Goal: Task Accomplishment & Management: Manage account settings

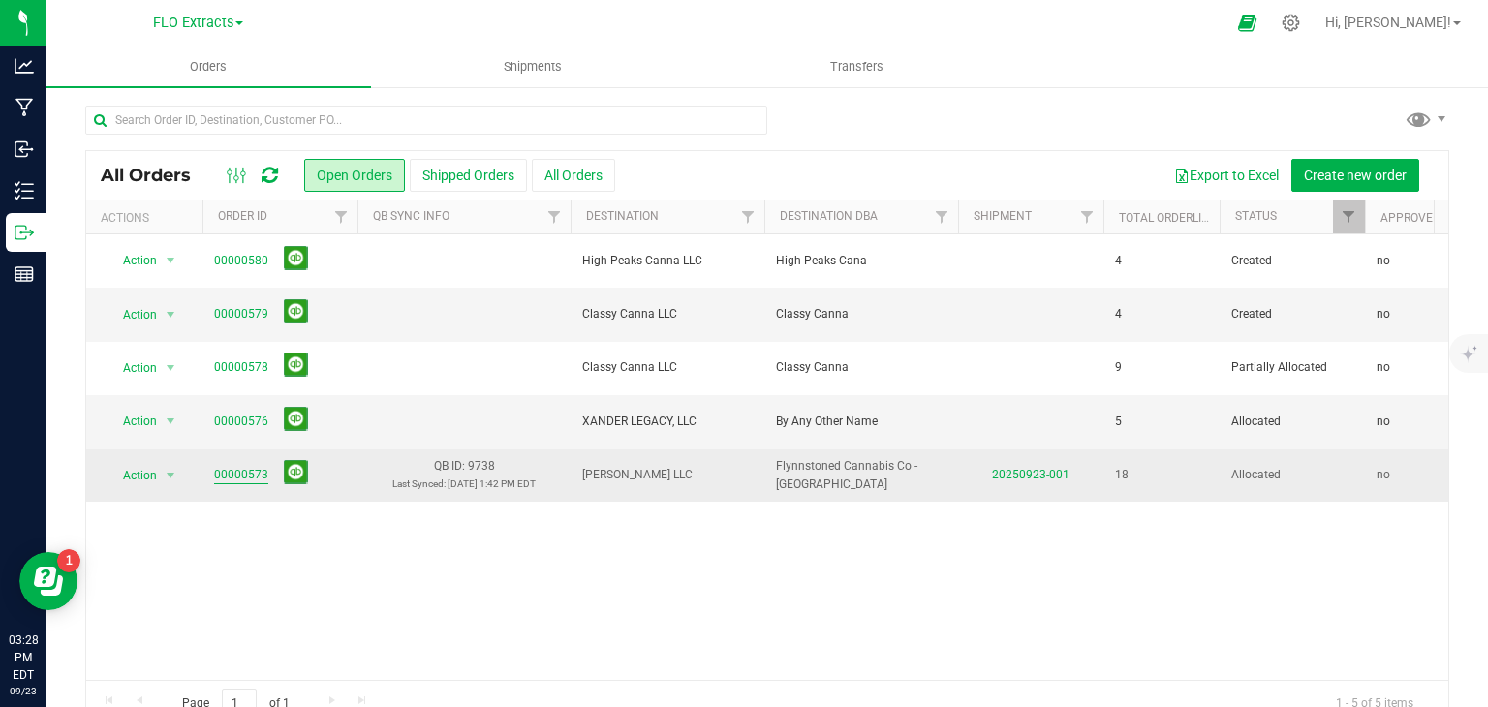
click at [237, 473] on link "00000573" at bounding box center [241, 475] width 54 height 18
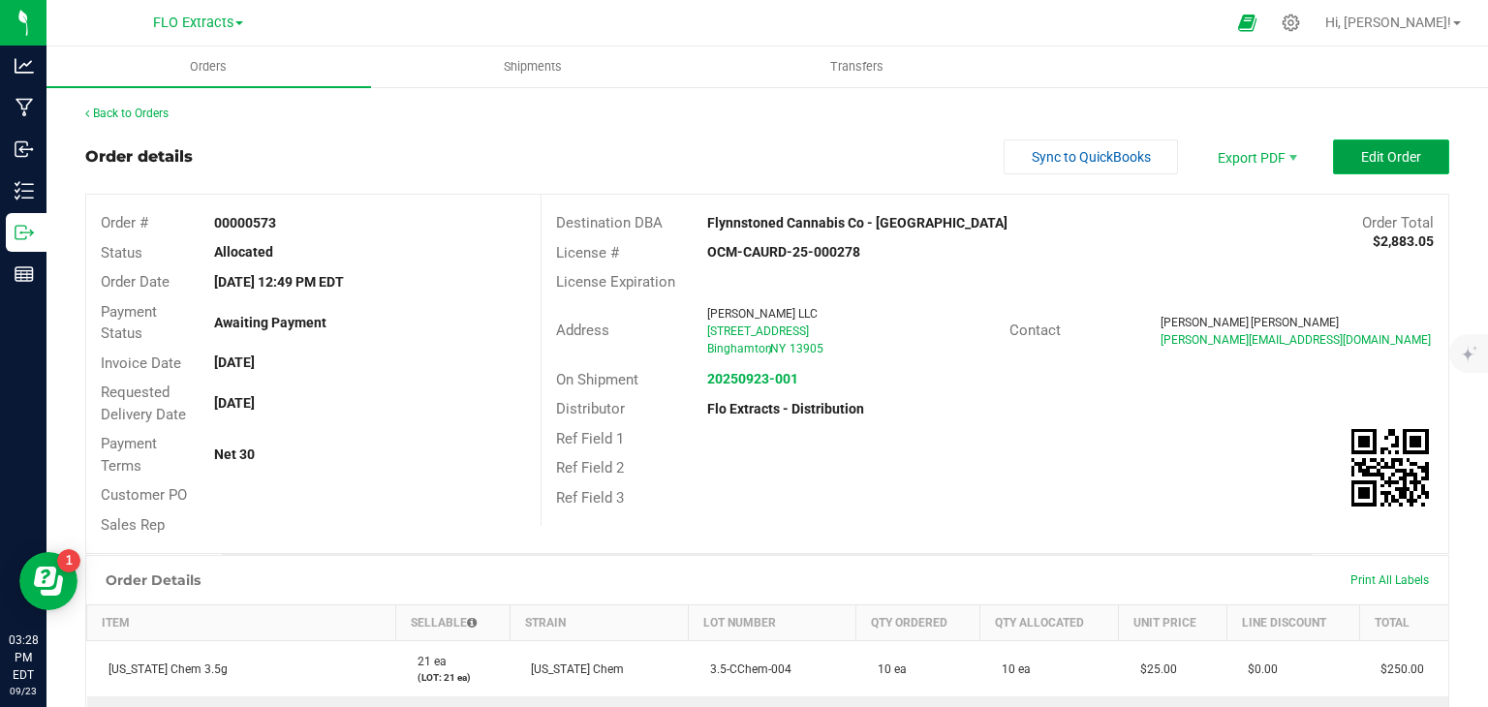
click at [1395, 154] on span "Edit Order" at bounding box center [1391, 156] width 60 height 15
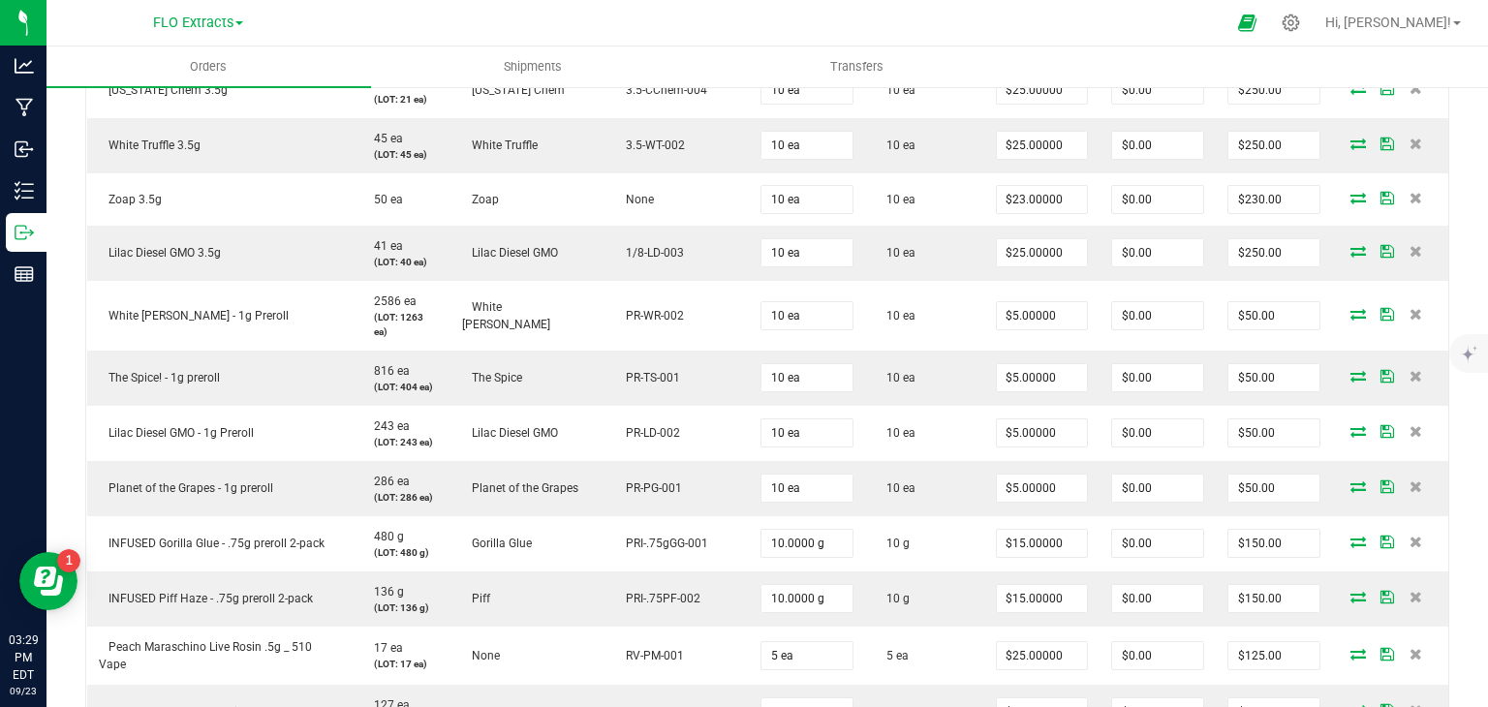
scroll to position [632, 0]
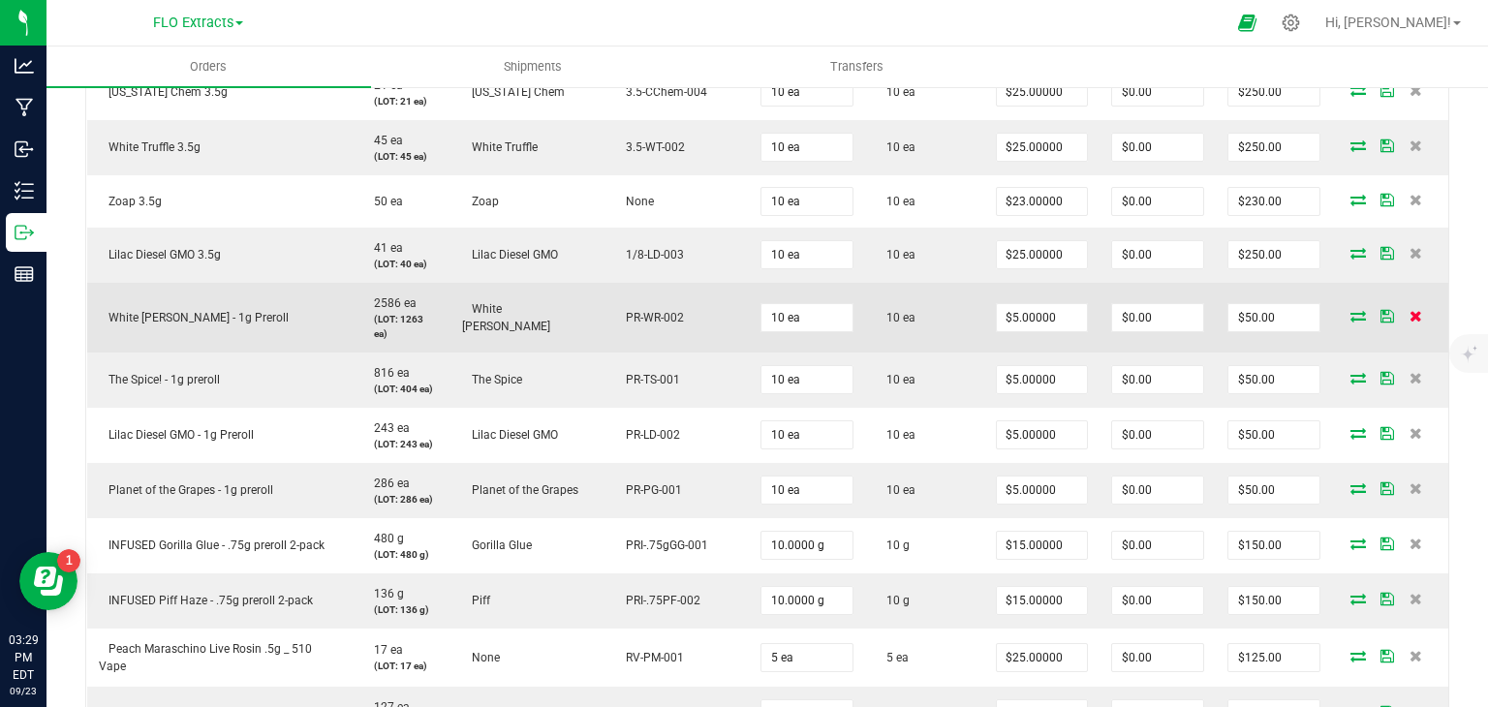
click at [1409, 310] on icon at bounding box center [1415, 316] width 13 height 12
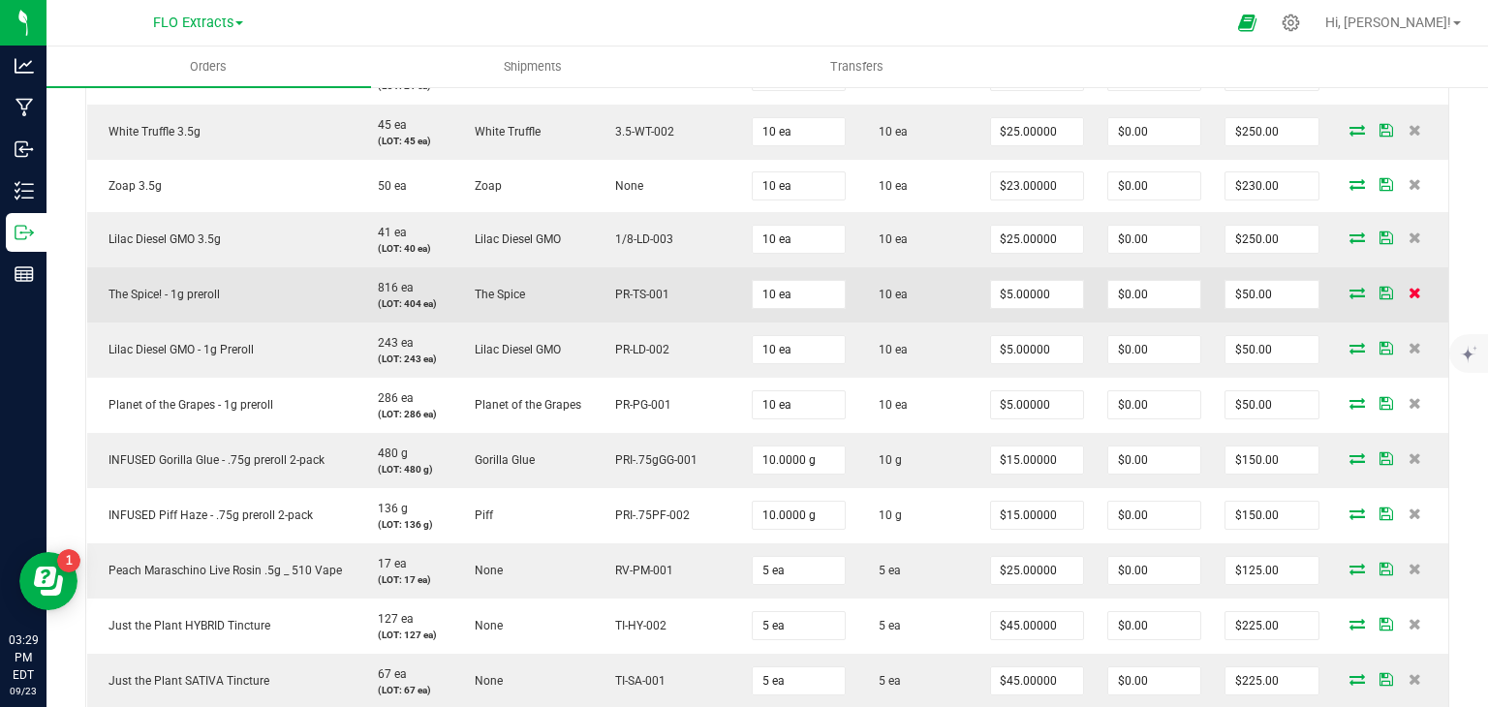
click at [1409, 293] on icon at bounding box center [1415, 293] width 13 height 12
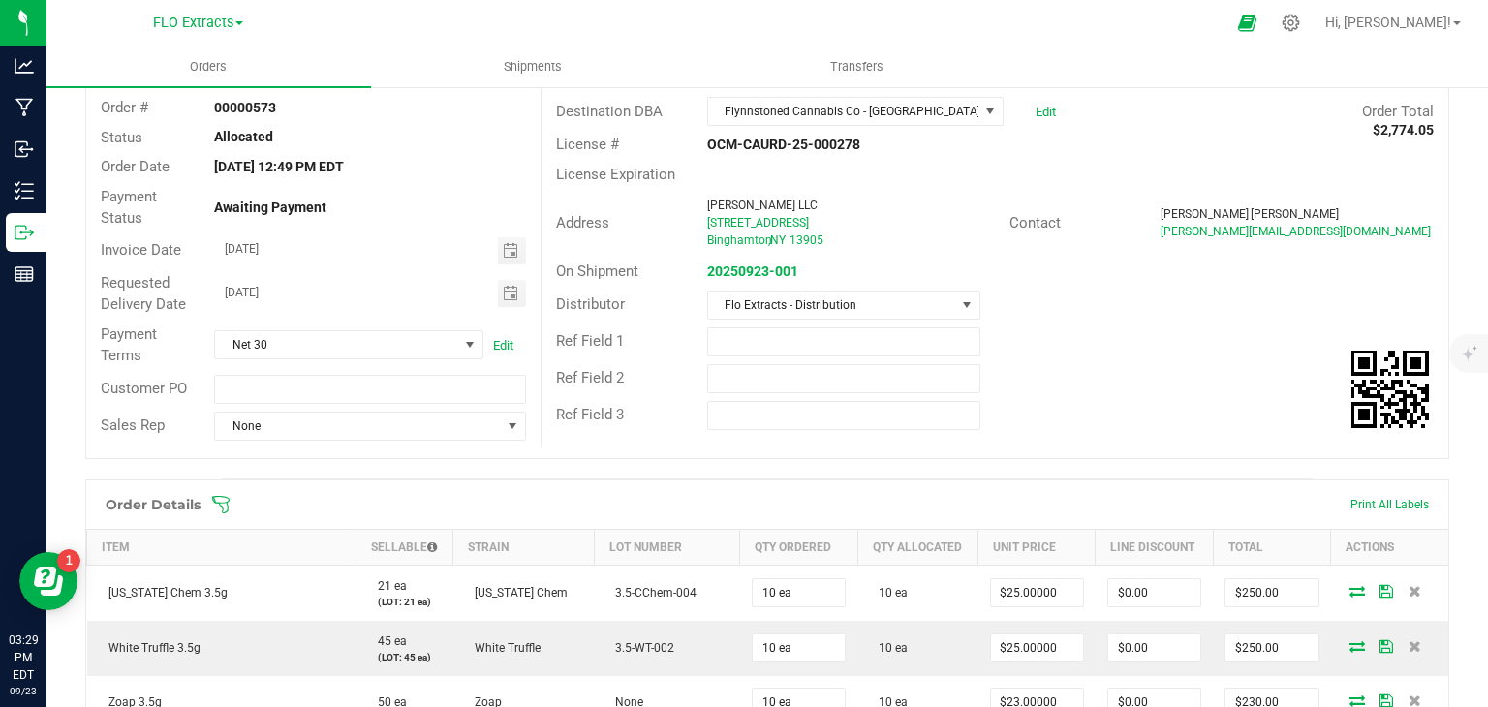
scroll to position [0, 0]
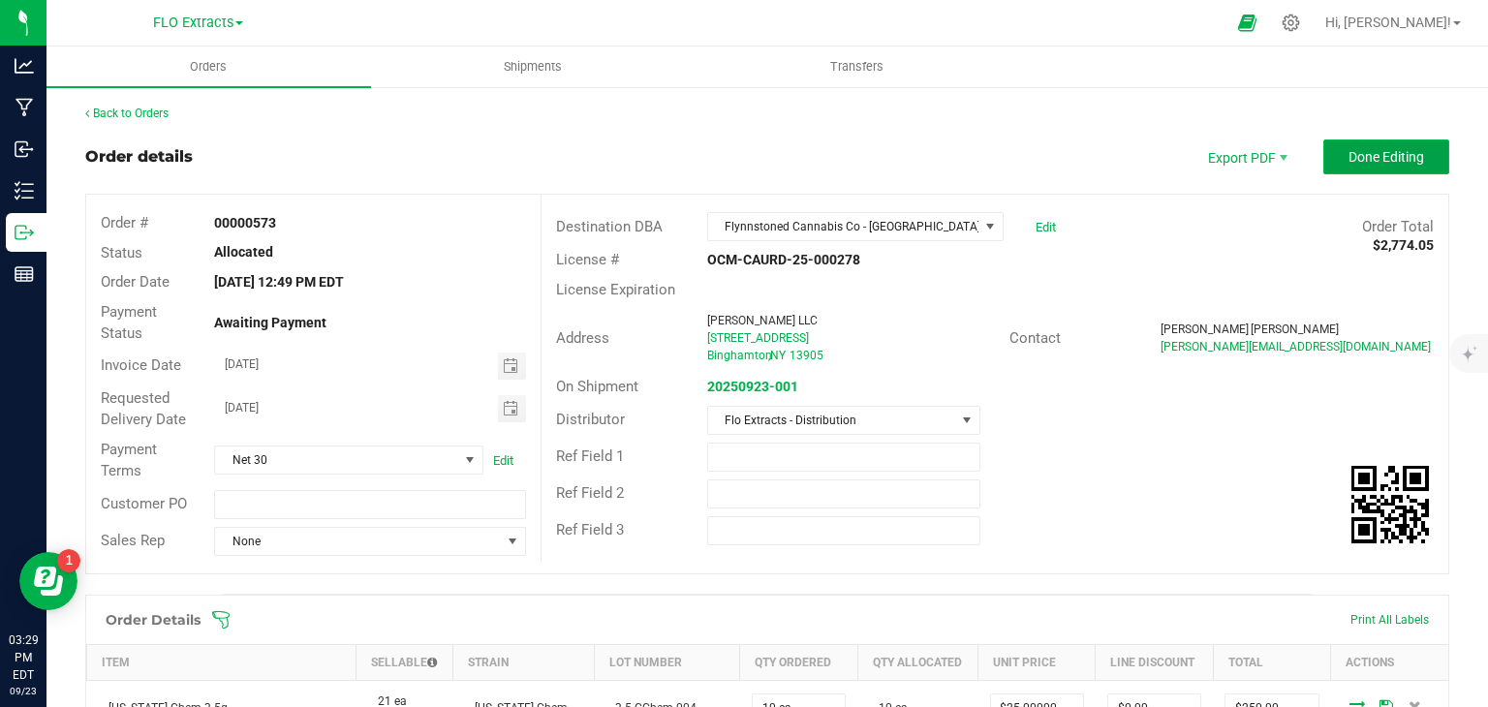
click at [1363, 164] on span "Done Editing" at bounding box center [1386, 156] width 76 height 15
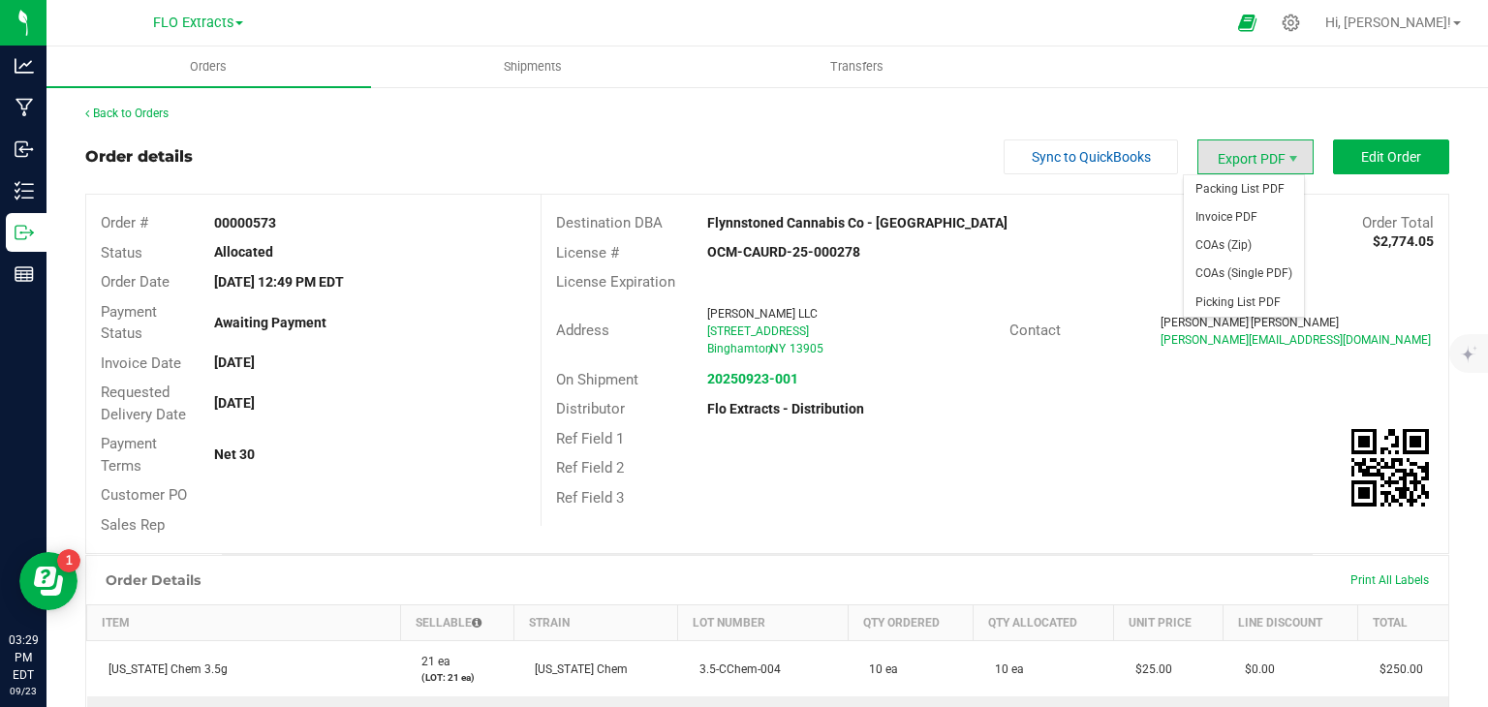
click at [1247, 164] on span "Export PDF" at bounding box center [1255, 156] width 116 height 35
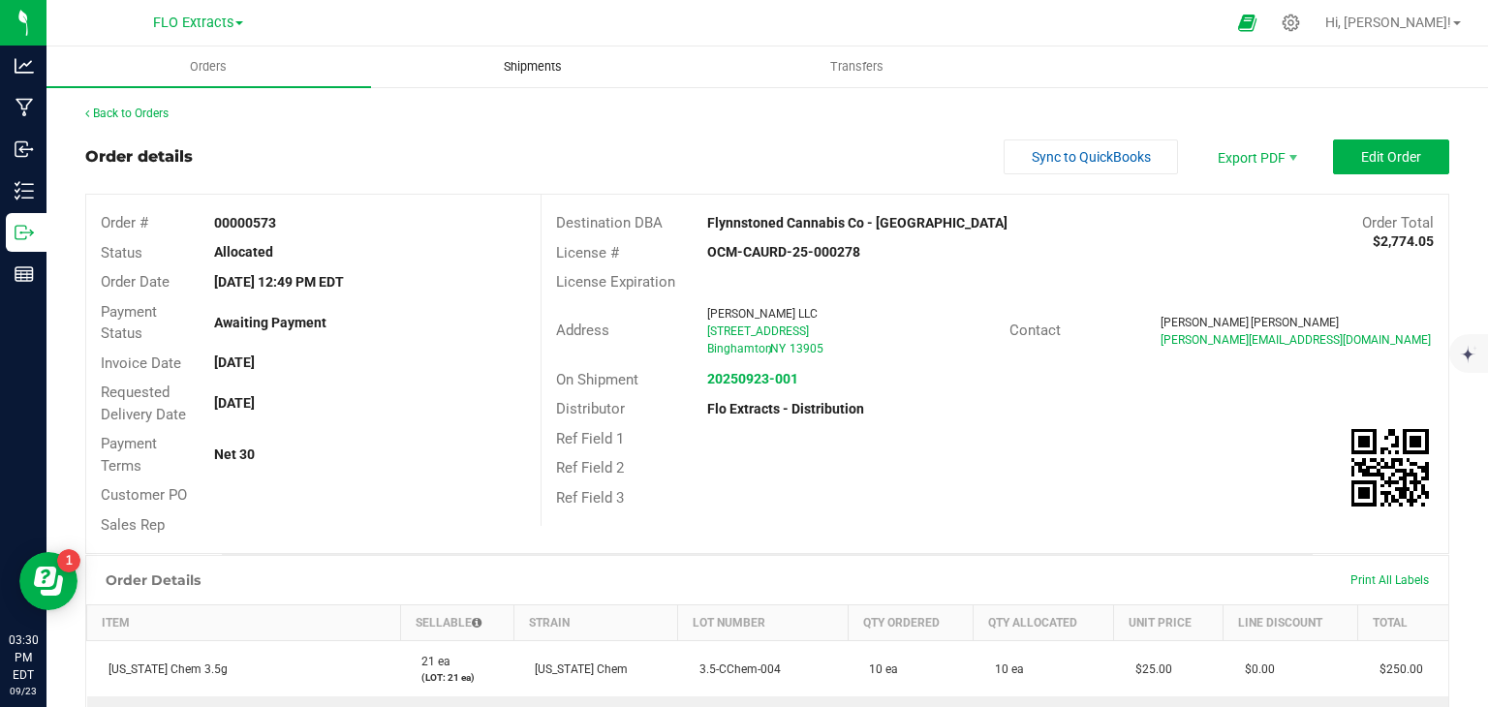
click at [526, 68] on span "Shipments" at bounding box center [533, 66] width 110 height 17
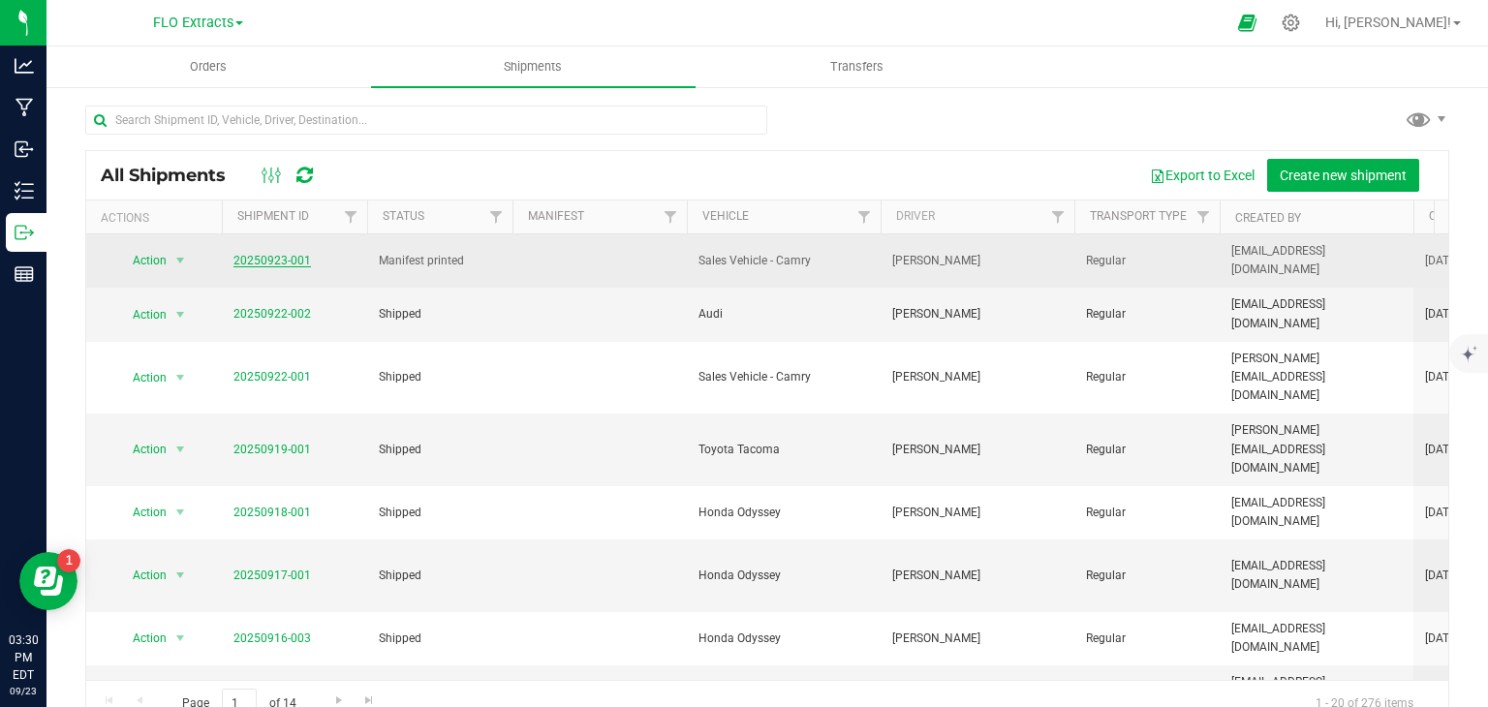
click at [280, 263] on link "20250923-001" at bounding box center [271, 261] width 77 height 14
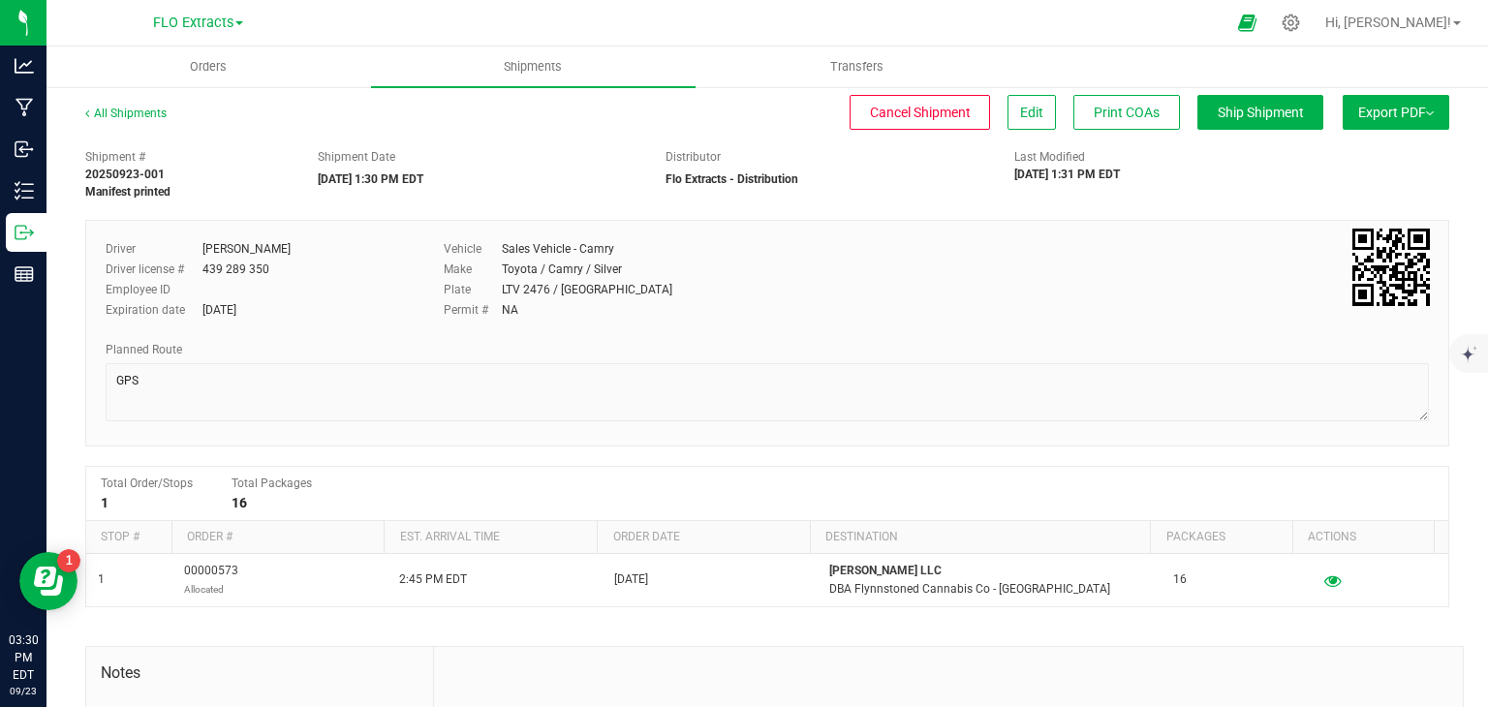
click at [1426, 113] on img at bounding box center [1430, 113] width 8 height 4
click at [1319, 187] on span "Manifest by Lot" at bounding box center [1346, 184] width 80 height 14
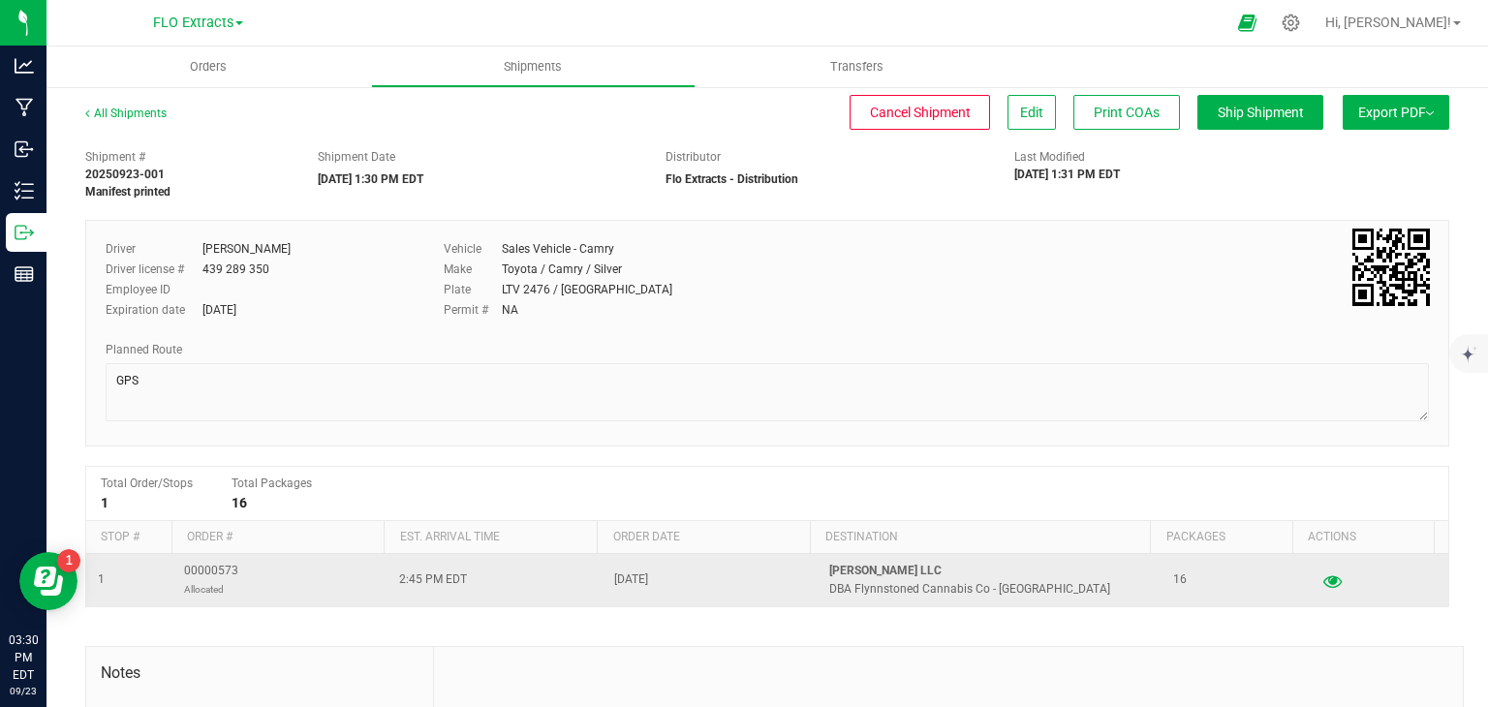
click at [1323, 586] on icon "button" at bounding box center [1332, 580] width 18 height 14
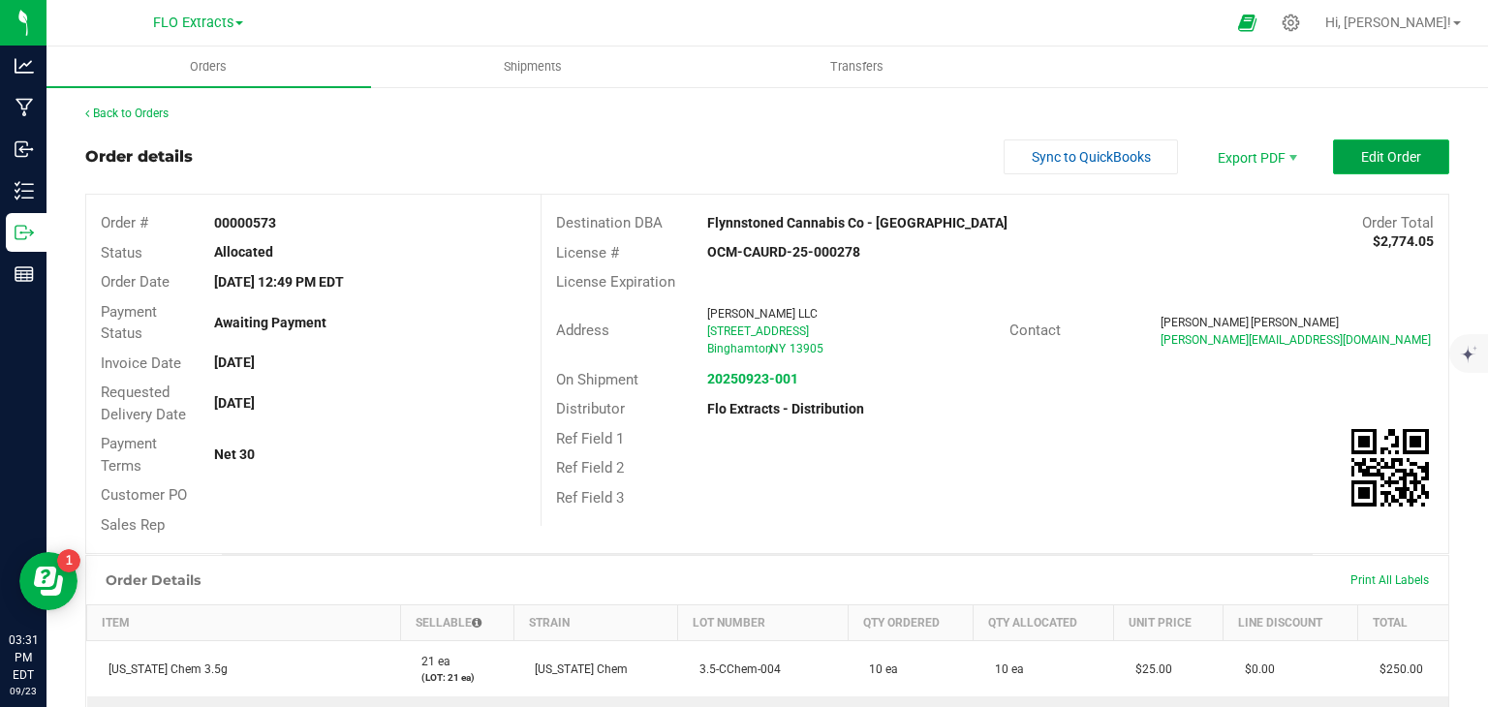
click at [1361, 157] on span "Edit Order" at bounding box center [1391, 156] width 60 height 15
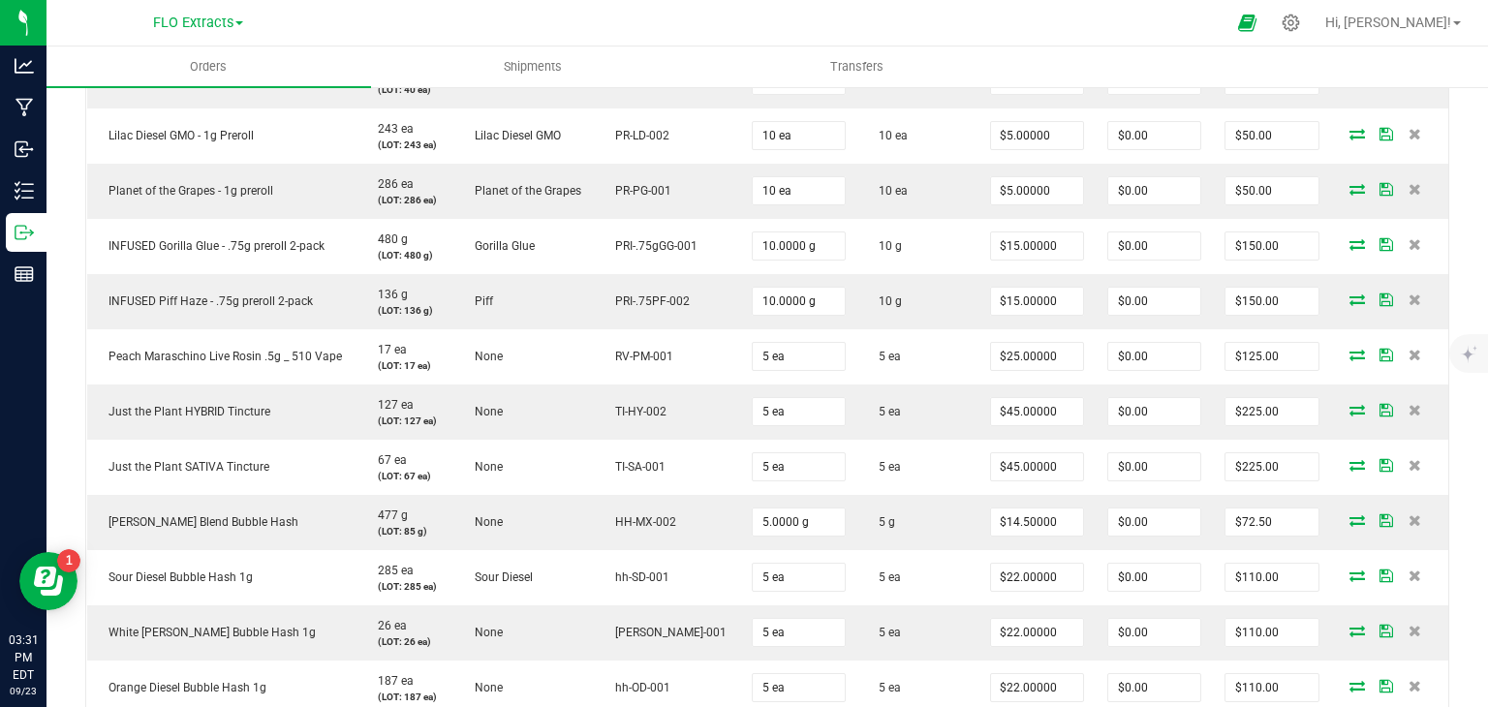
scroll to position [790, 0]
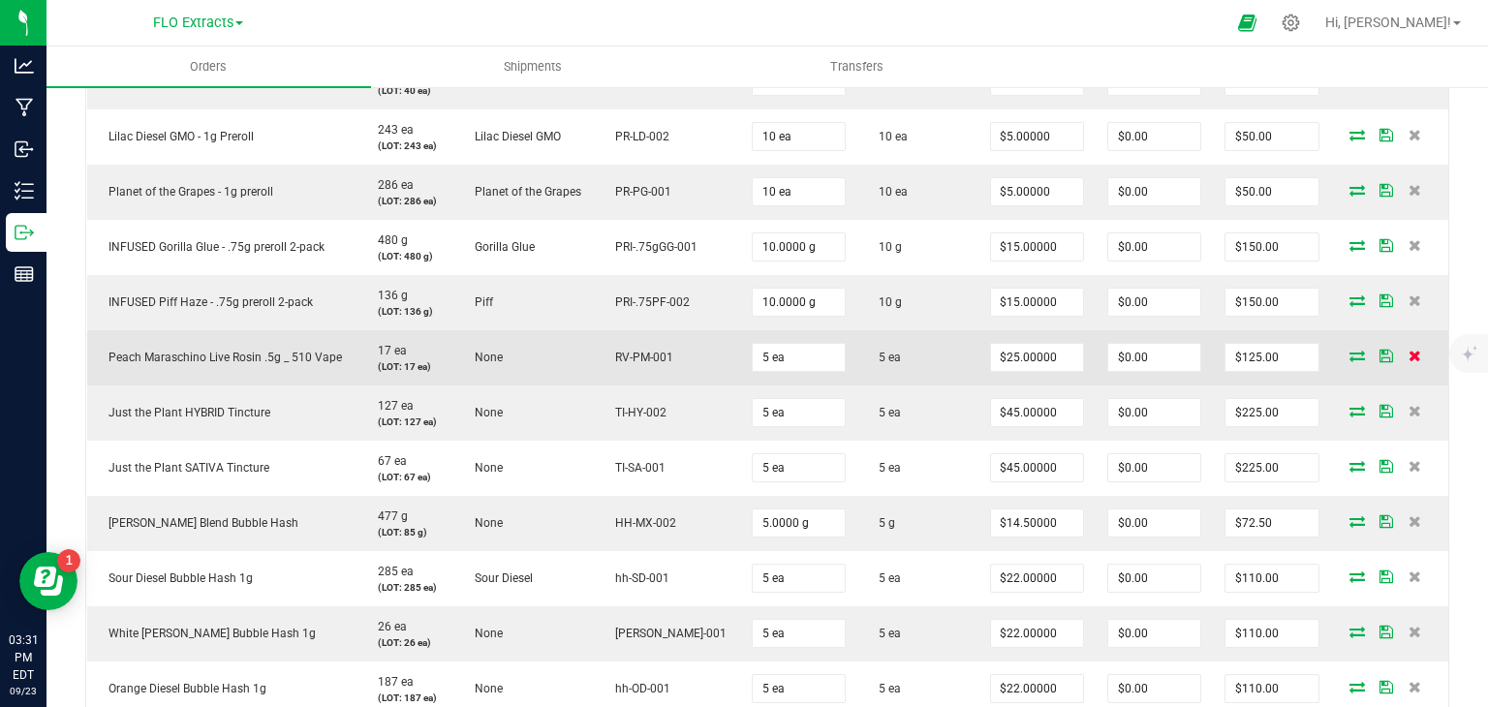
click at [1409, 356] on icon at bounding box center [1415, 356] width 13 height 12
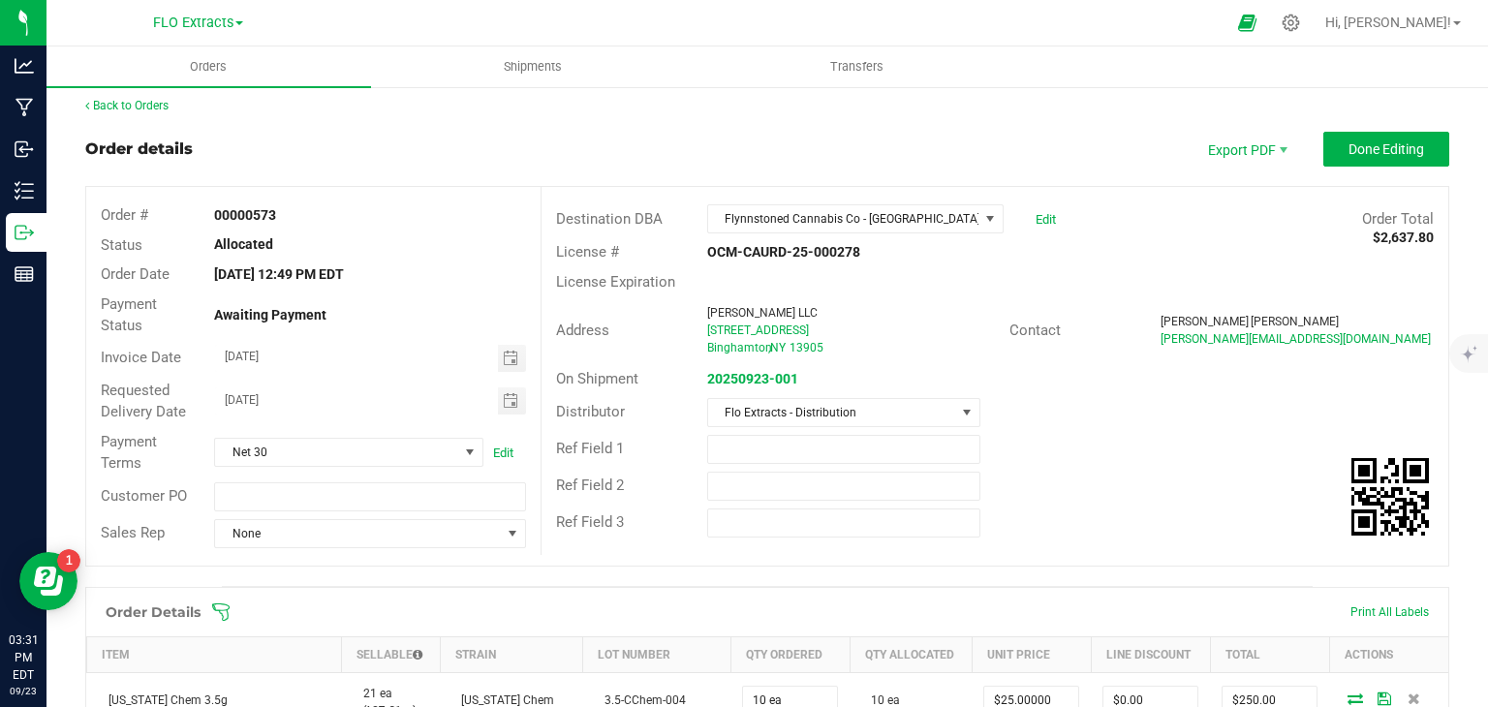
scroll to position [0, 0]
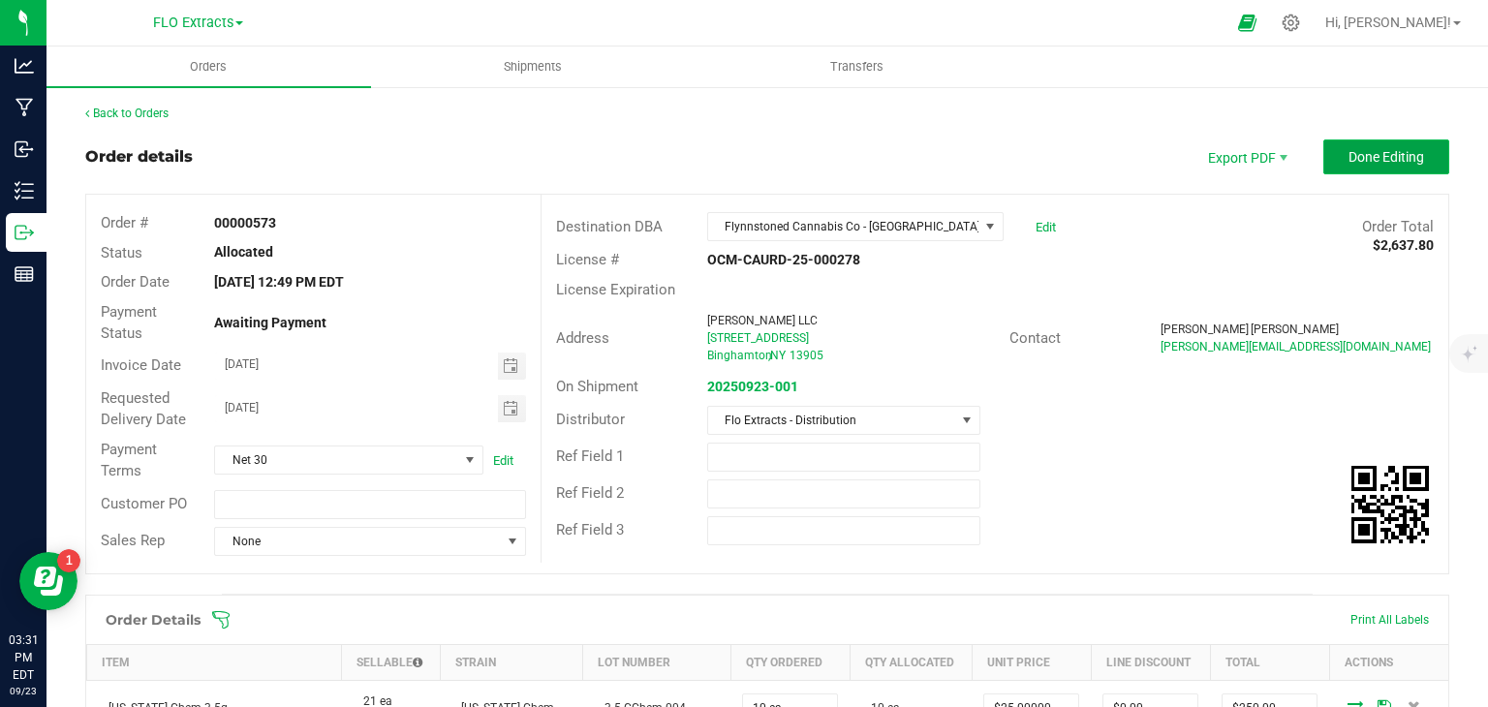
click at [1373, 151] on span "Done Editing" at bounding box center [1386, 156] width 76 height 15
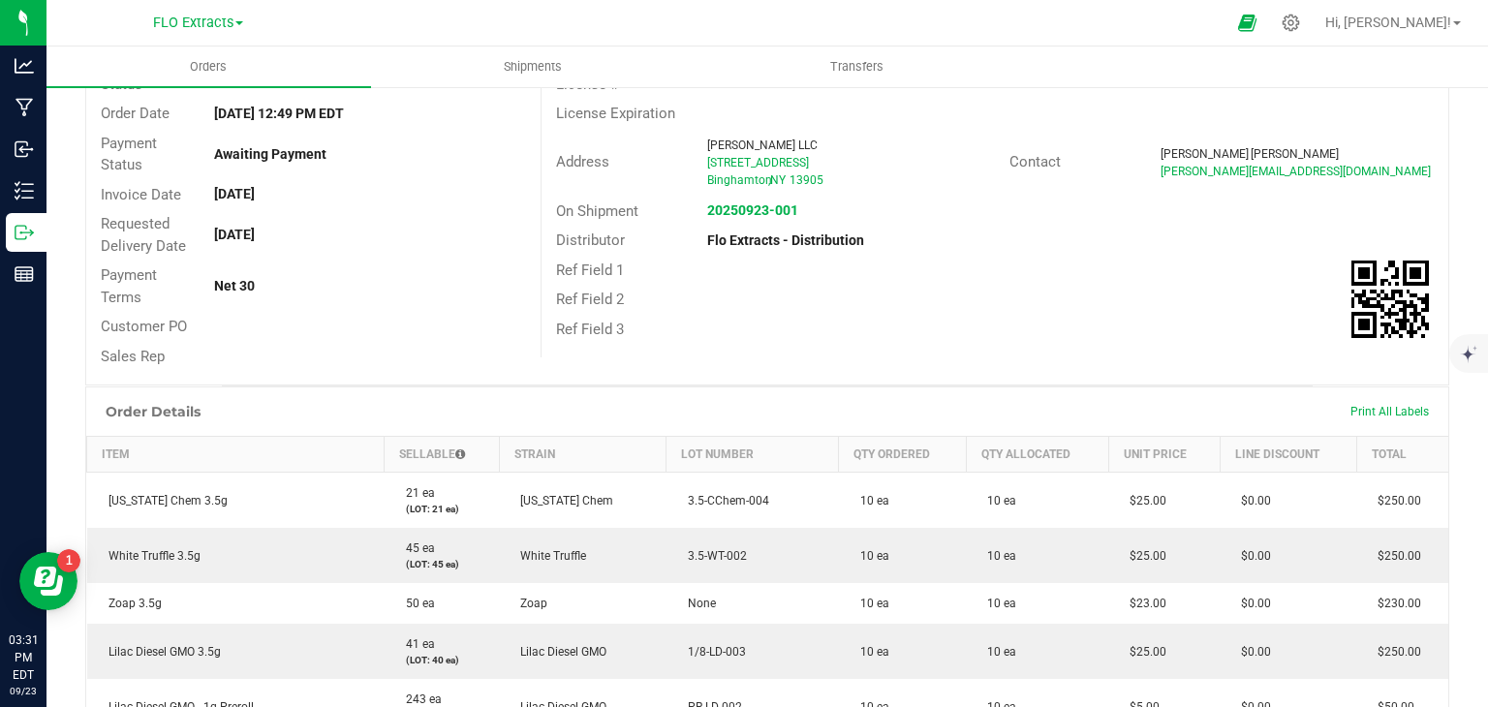
scroll to position [46, 0]
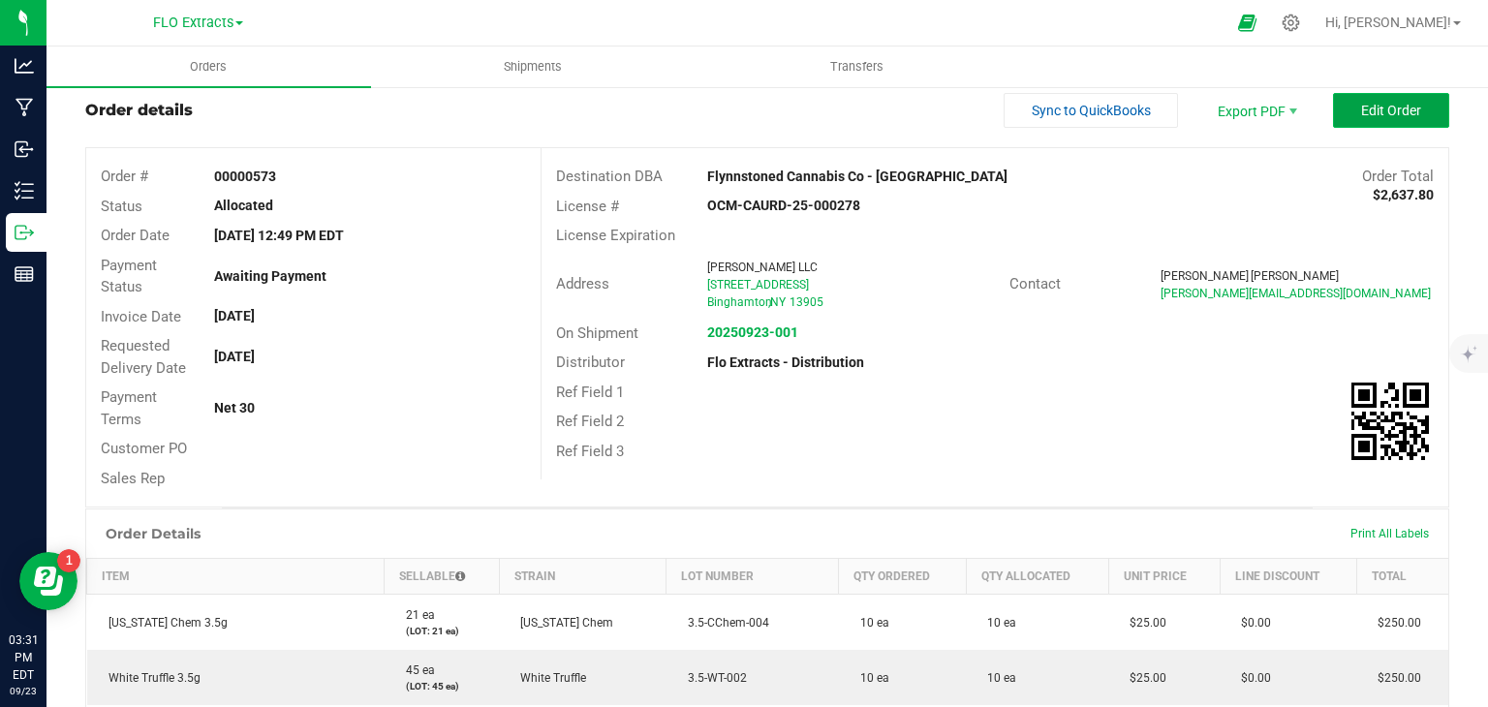
click at [1363, 108] on span "Edit Order" at bounding box center [1391, 110] width 60 height 15
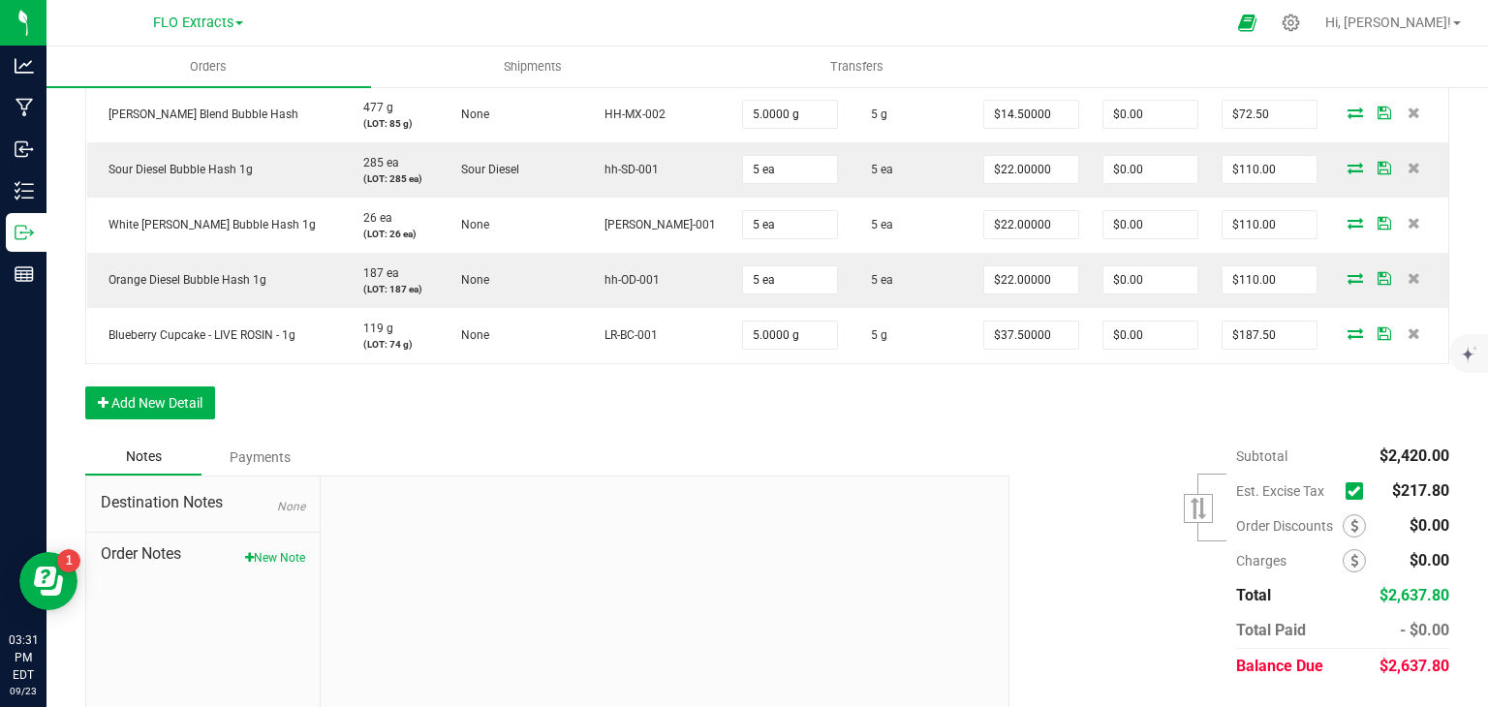
scroll to position [1190, 0]
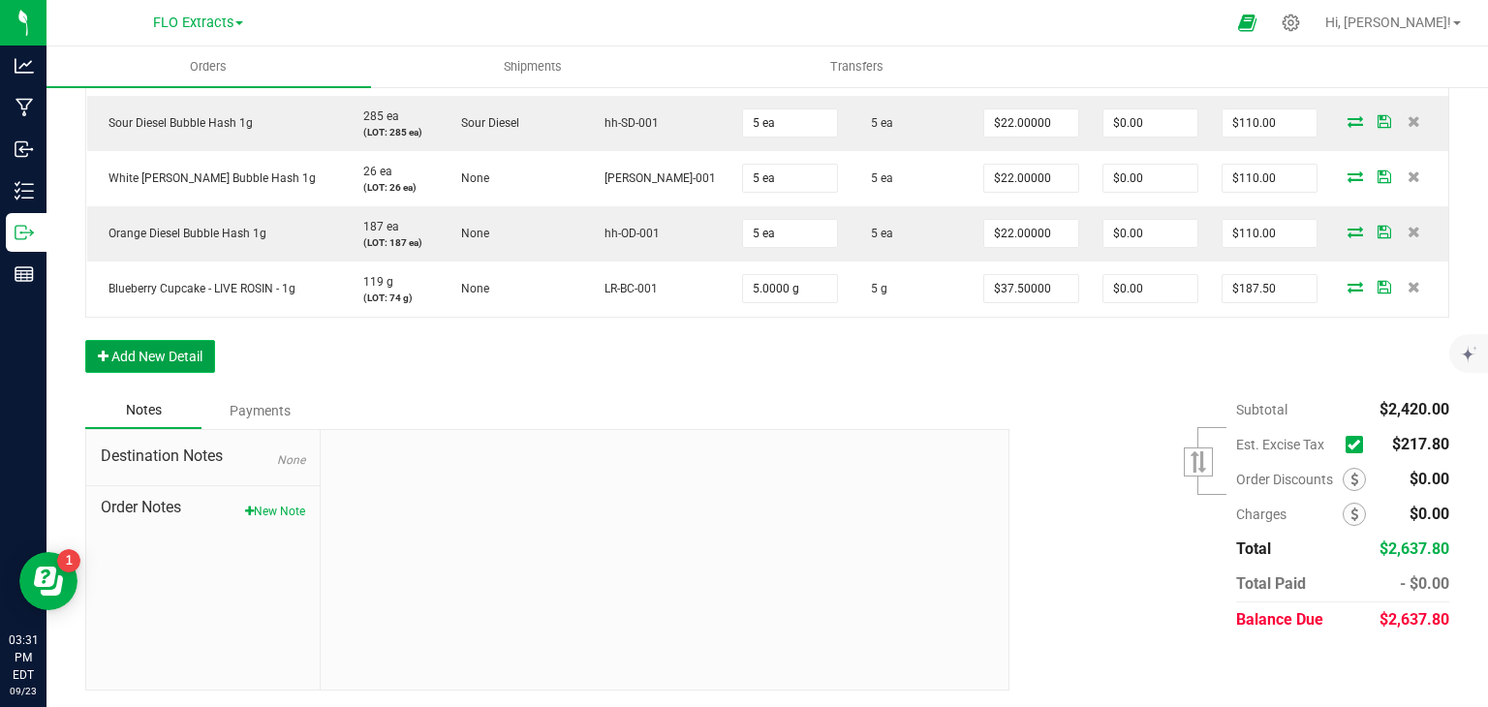
click at [161, 357] on button "Add New Detail" at bounding box center [150, 356] width 130 height 33
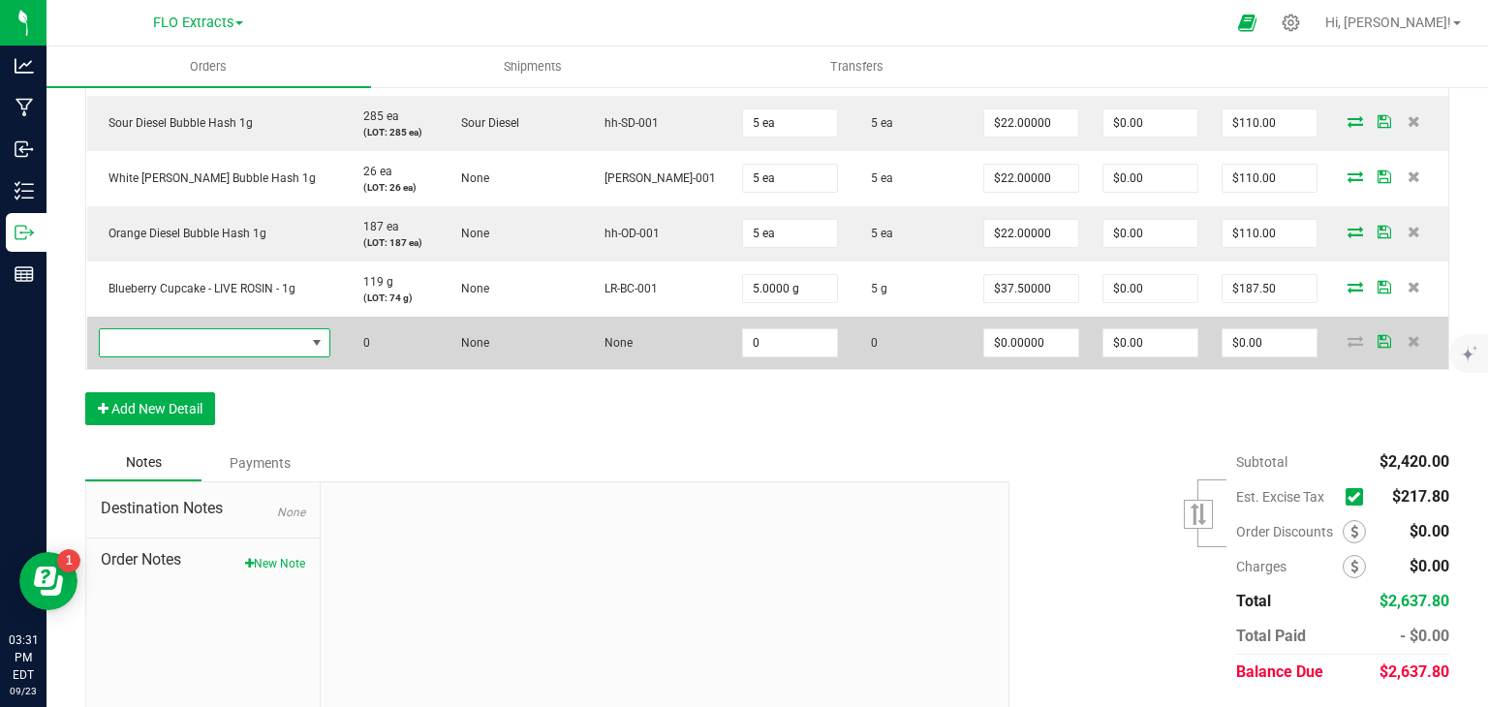
click at [174, 343] on span "NO DATA FOUND" at bounding box center [202, 342] width 205 height 27
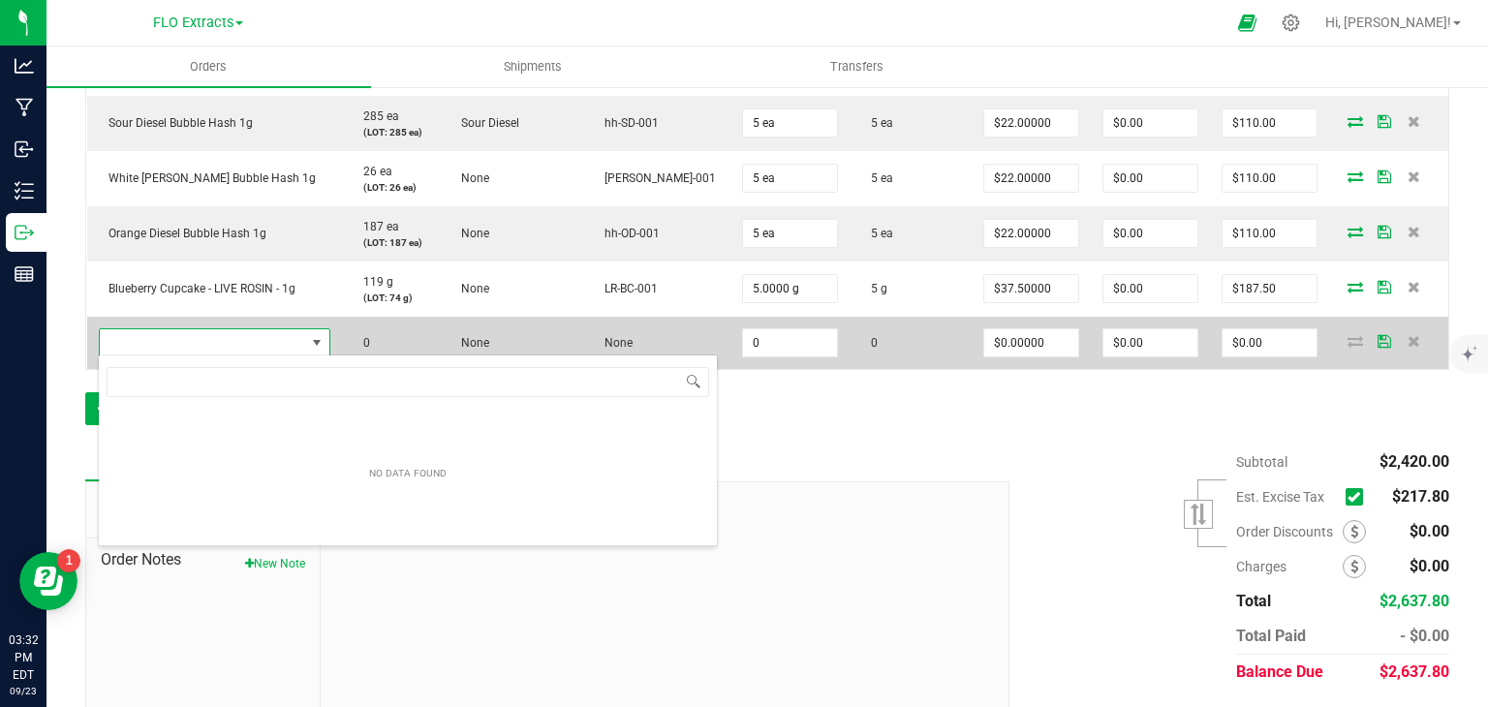
scroll to position [28, 229]
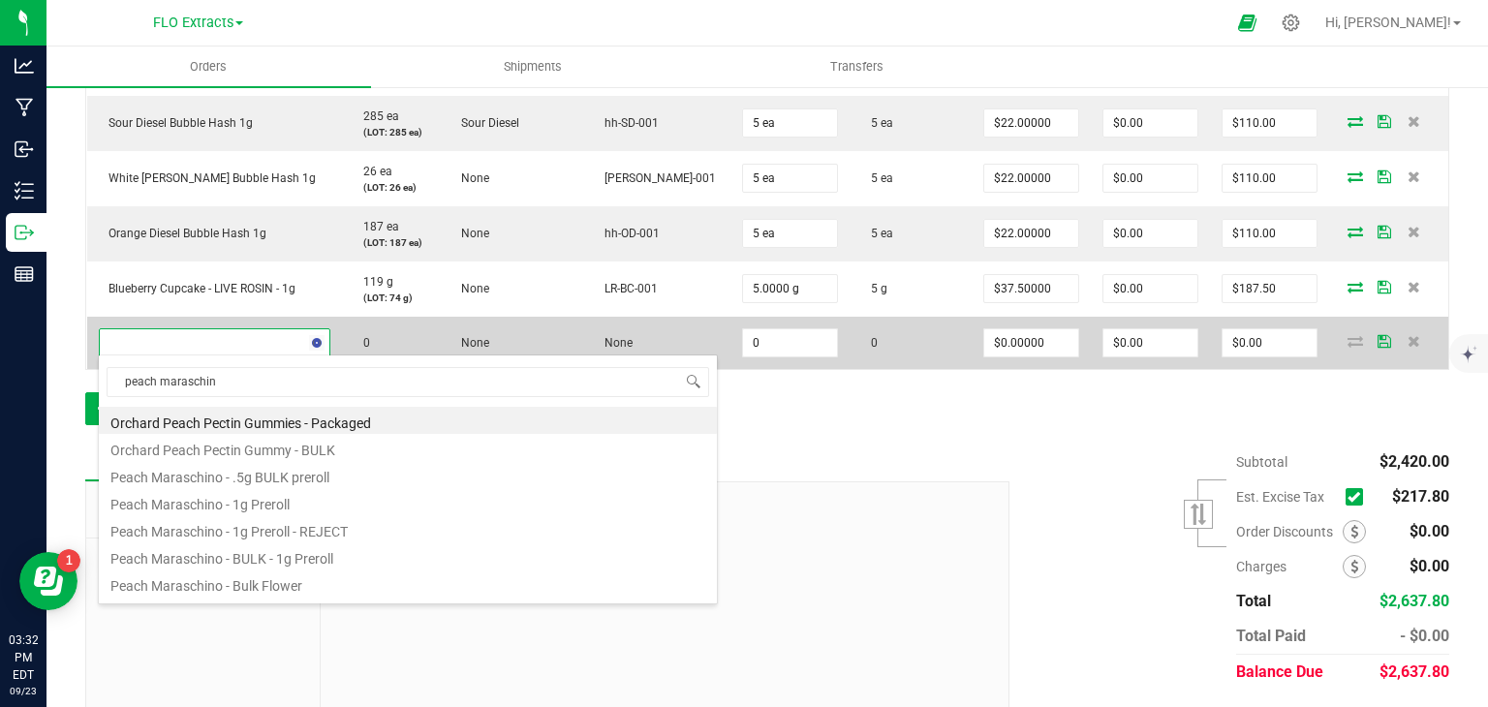
type input "peach maraschino"
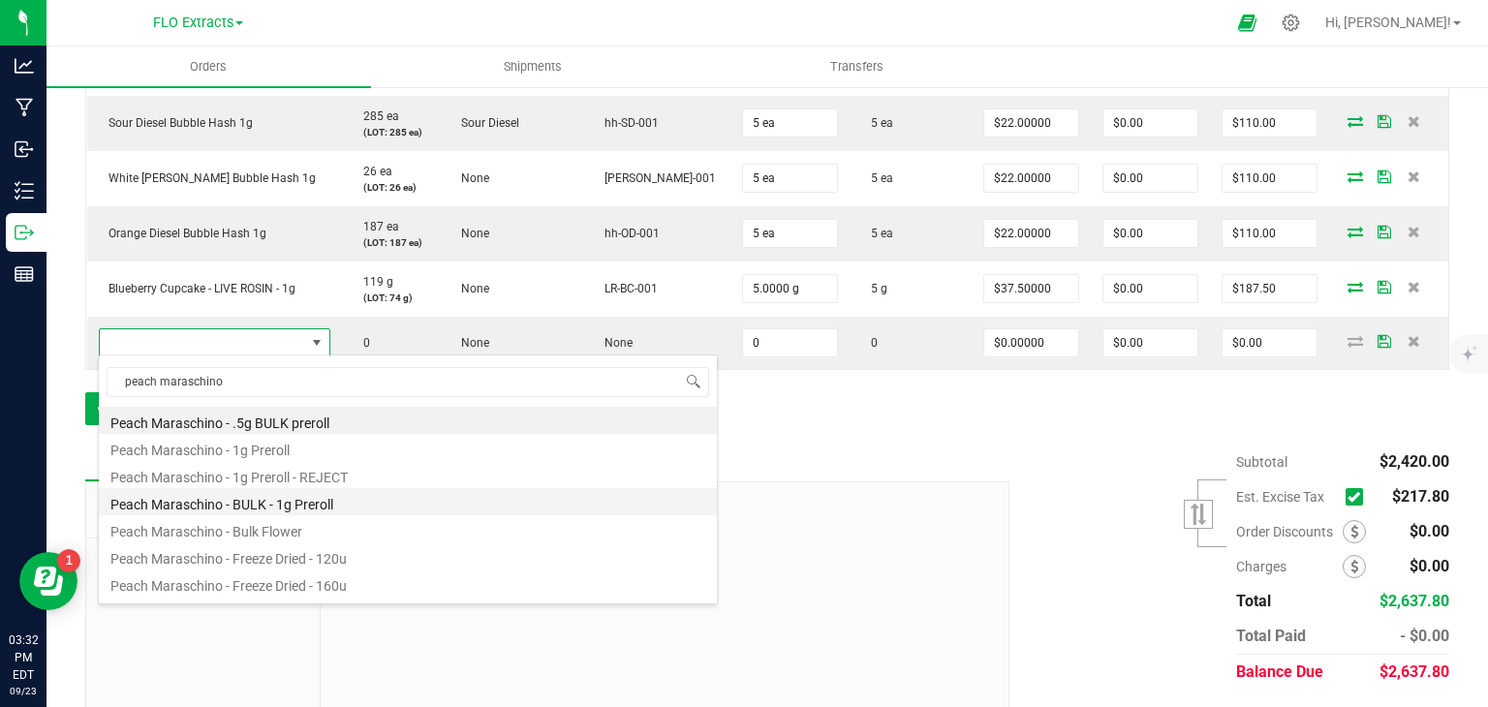
scroll to position [240, 0]
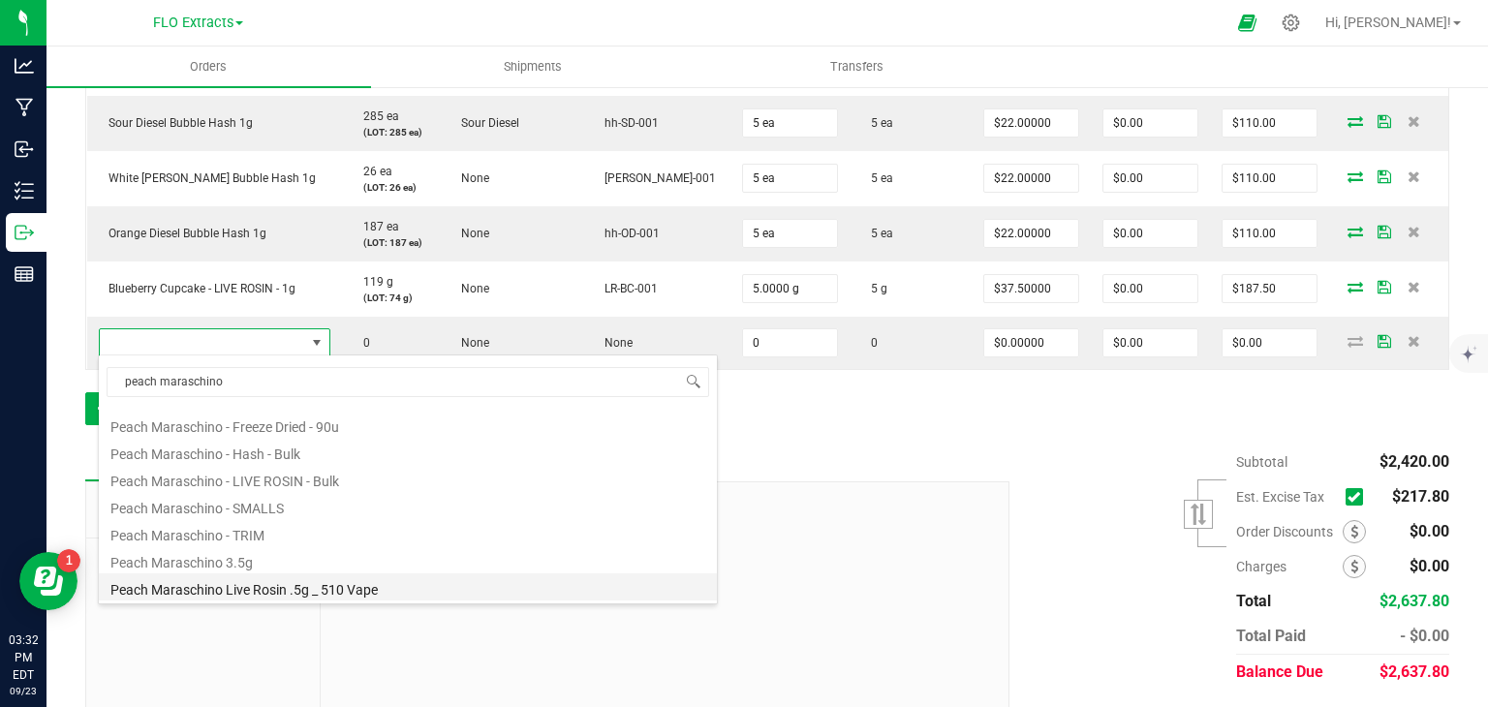
click at [230, 585] on li "Peach Maraschino Live Rosin .5g _ 510 Vape" at bounding box center [408, 586] width 618 height 27
type input "0 ea"
type input "$30.00000"
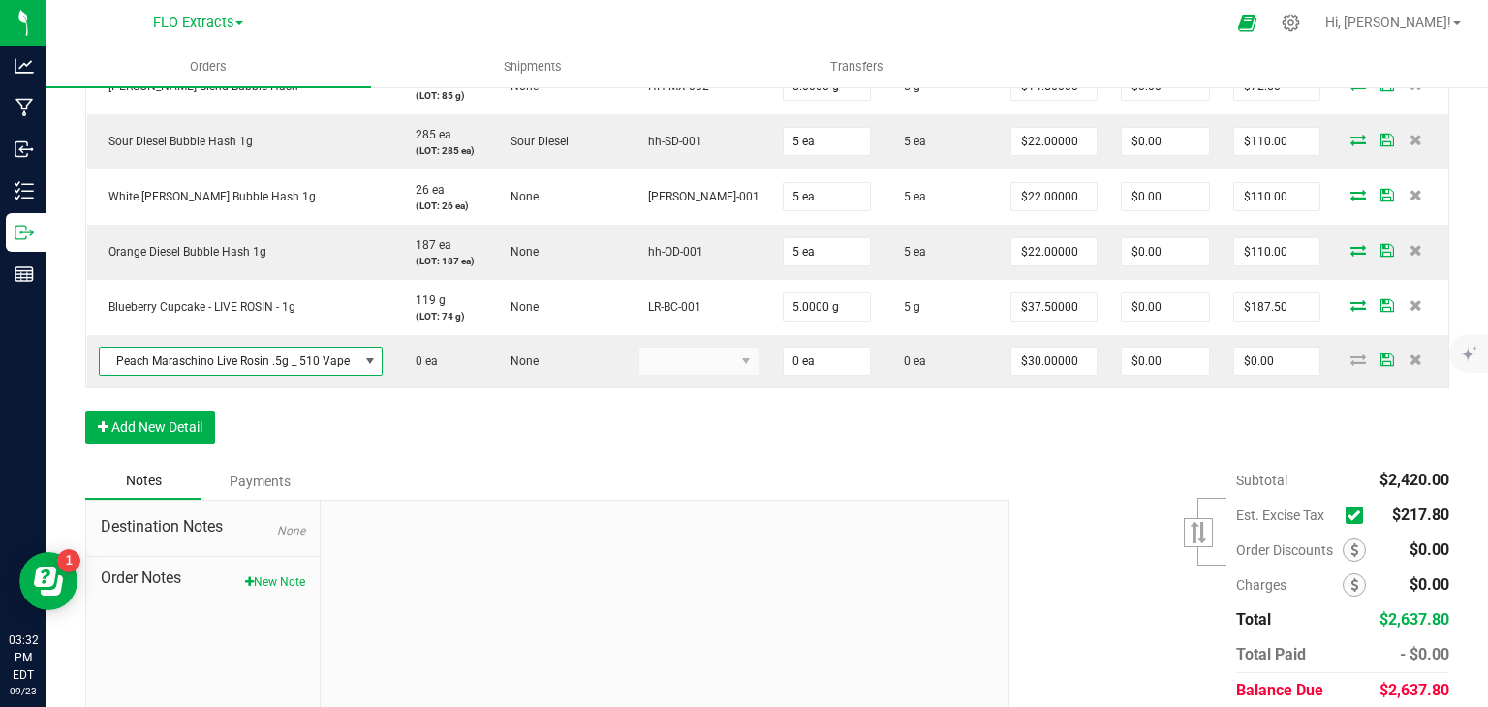
scroll to position [1208, 0]
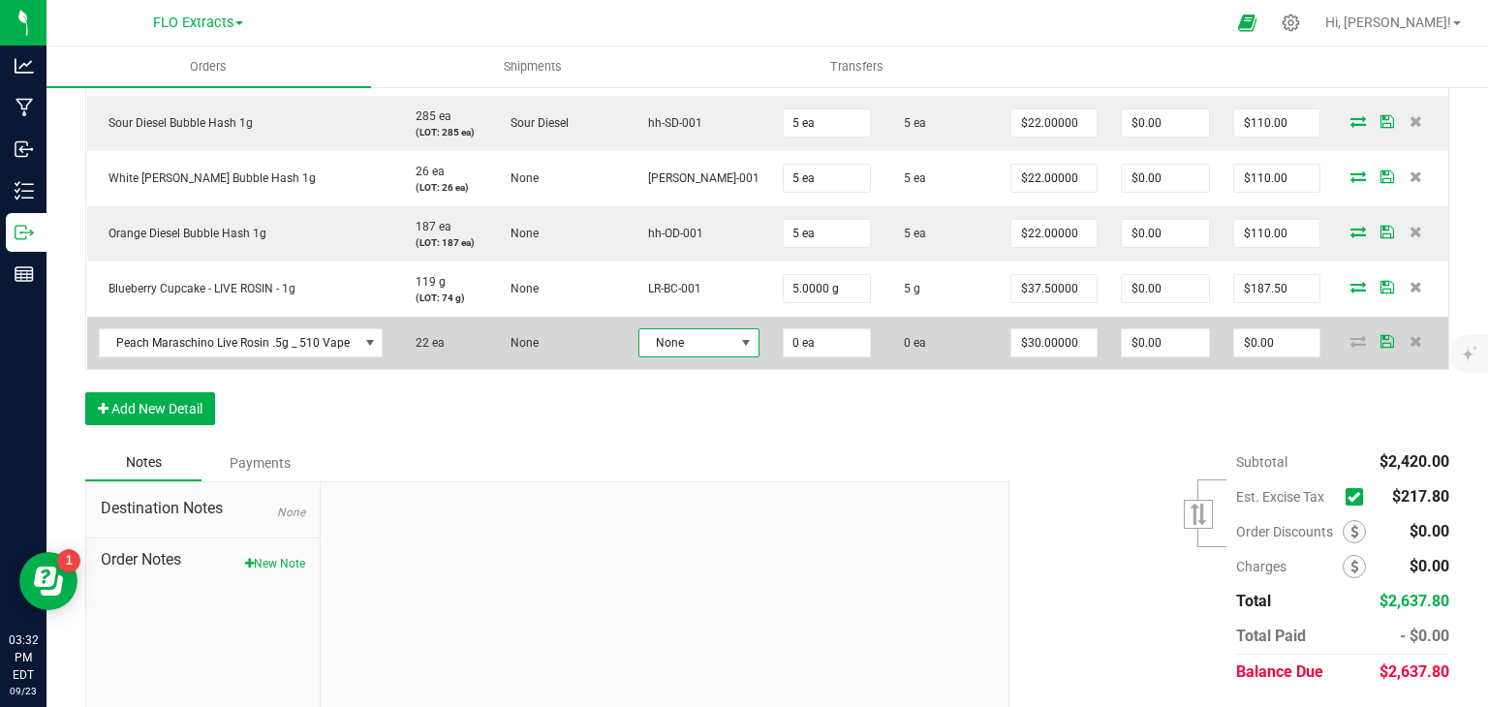
click at [687, 335] on span "None" at bounding box center [686, 342] width 95 height 27
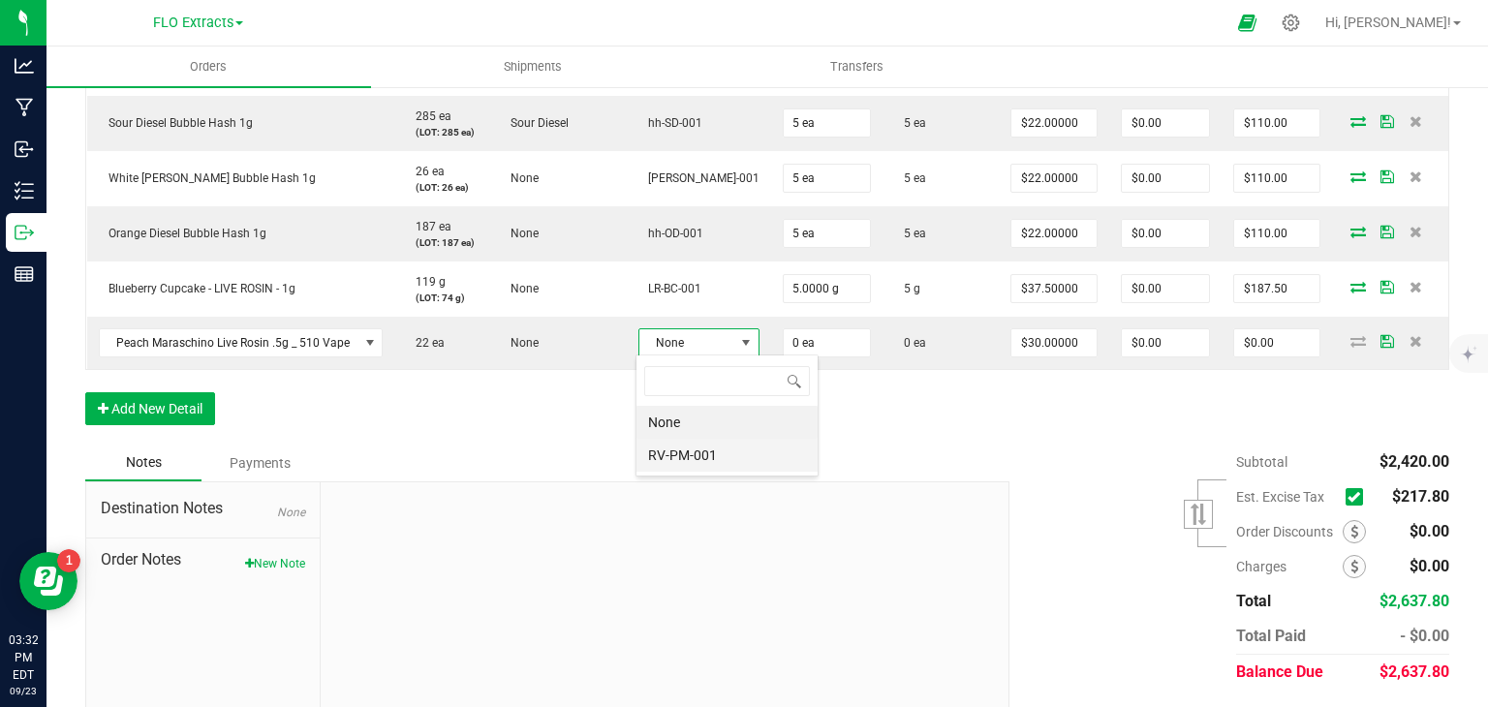
click at [669, 457] on li "RV-PM-001" at bounding box center [726, 455] width 181 height 33
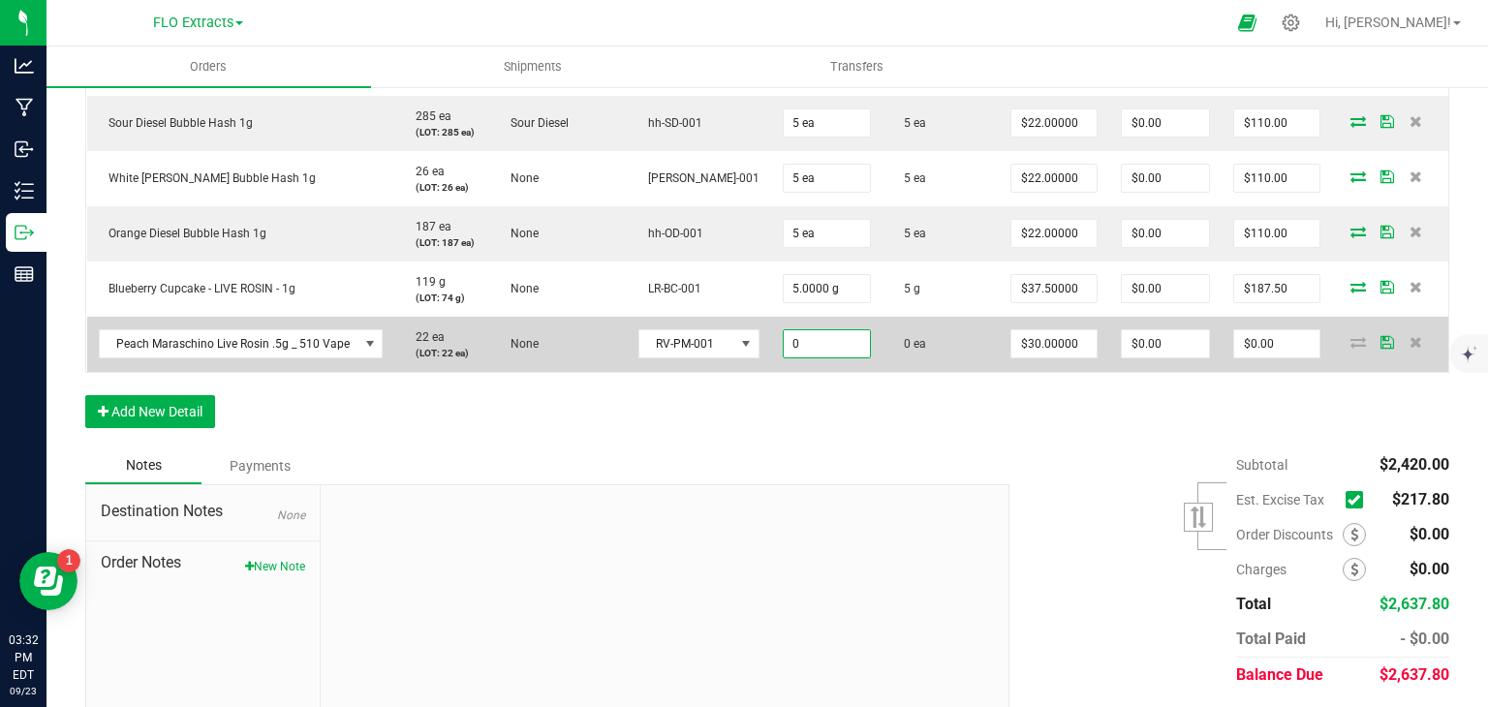
click at [791, 344] on input "0" at bounding box center [827, 343] width 87 height 27
click at [1350, 342] on icon at bounding box center [1357, 342] width 15 height 12
type input "4 ea"
type input "$120.00"
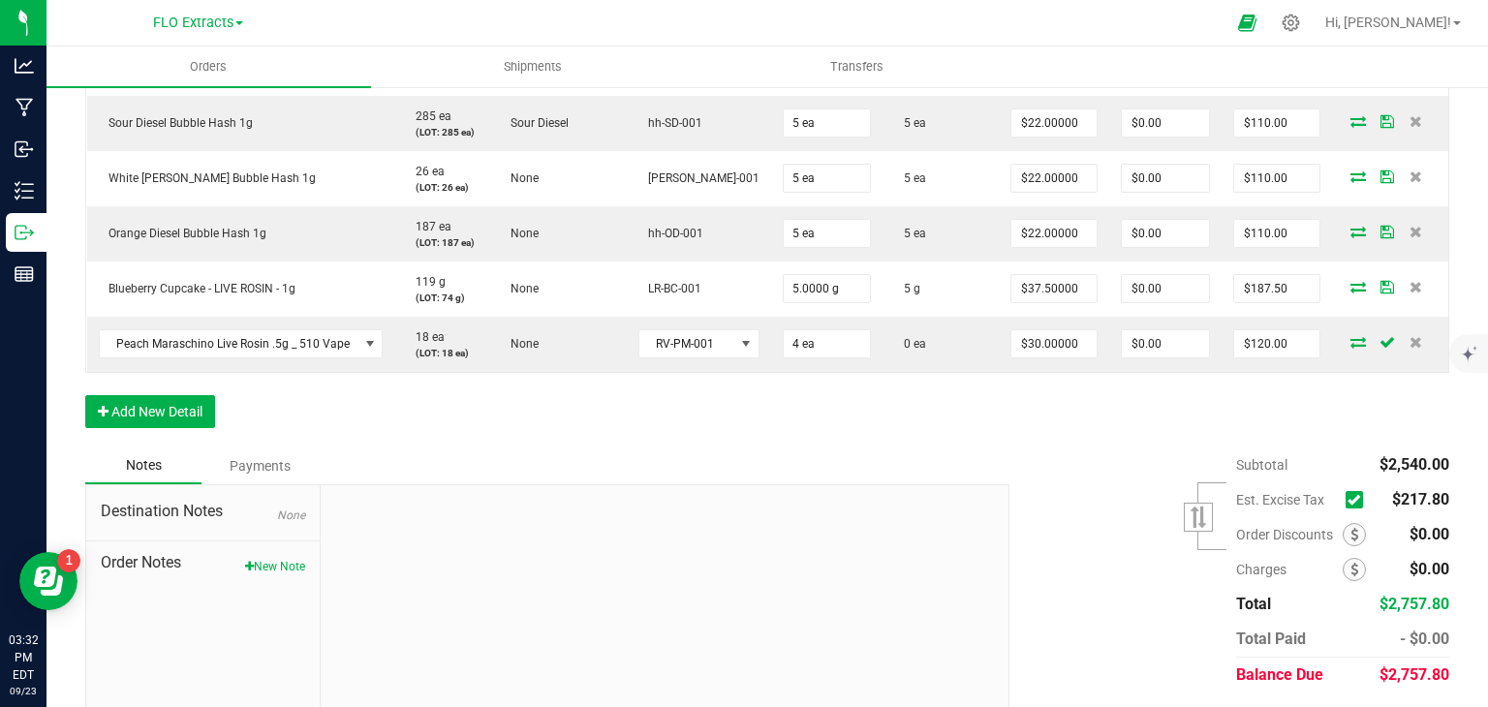
click at [1350, 342] on icon at bounding box center [1357, 342] width 15 height 12
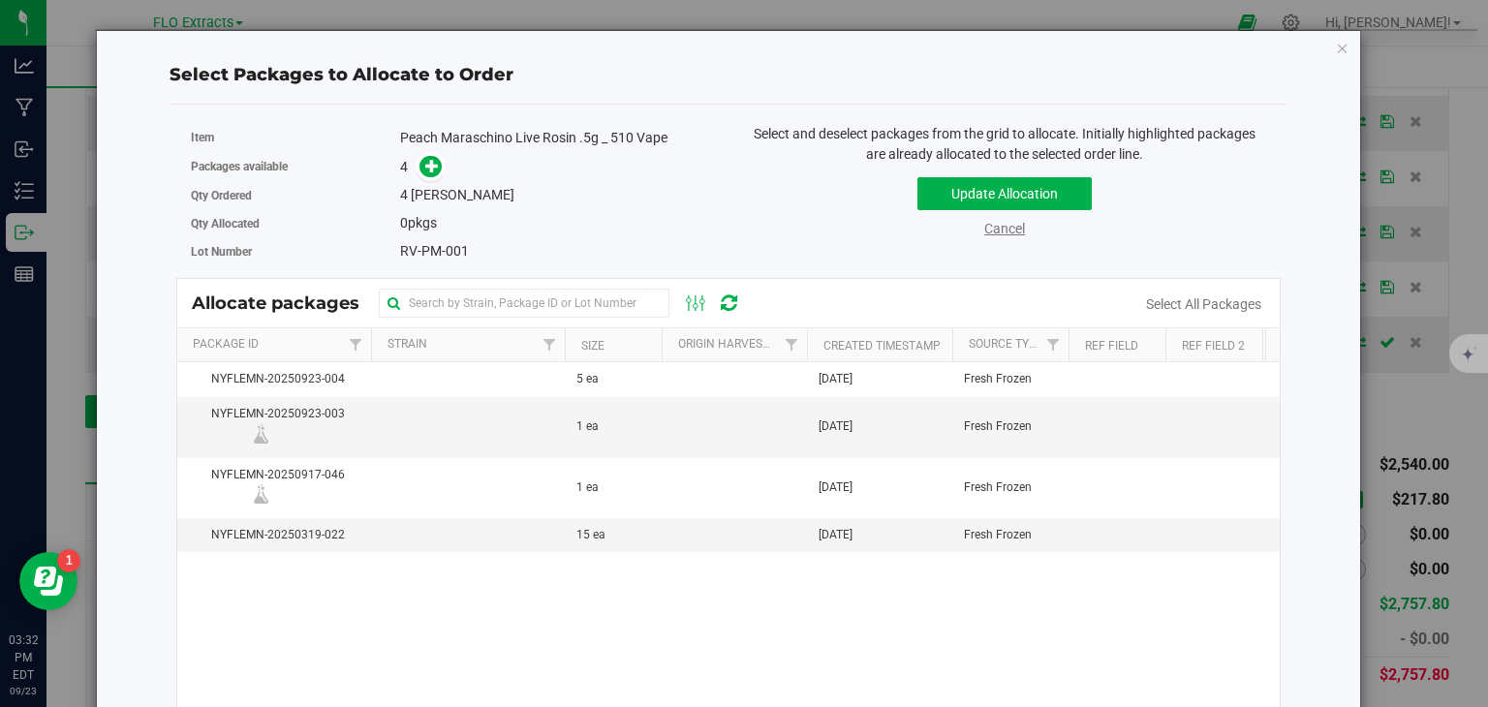
click at [994, 226] on link "Cancel" at bounding box center [1004, 228] width 41 height 15
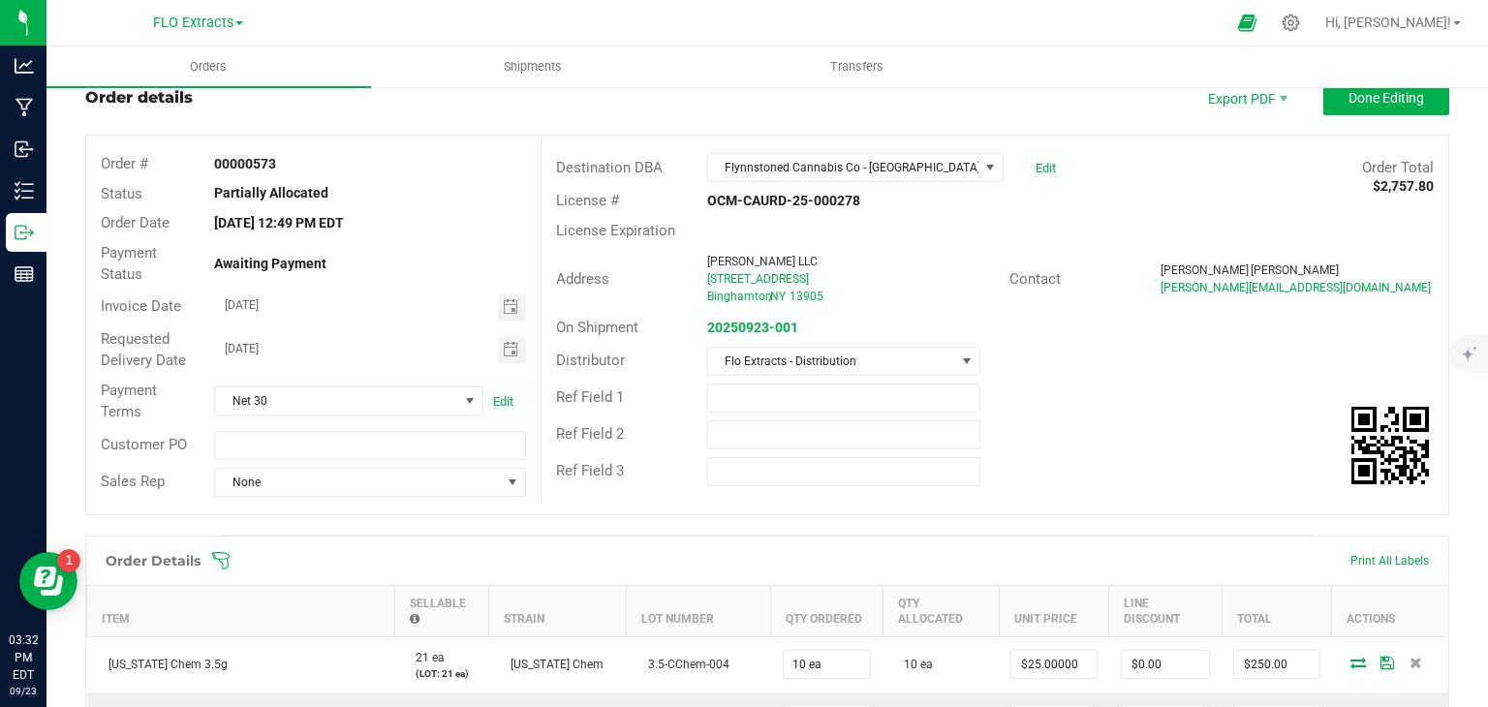
scroll to position [0, 0]
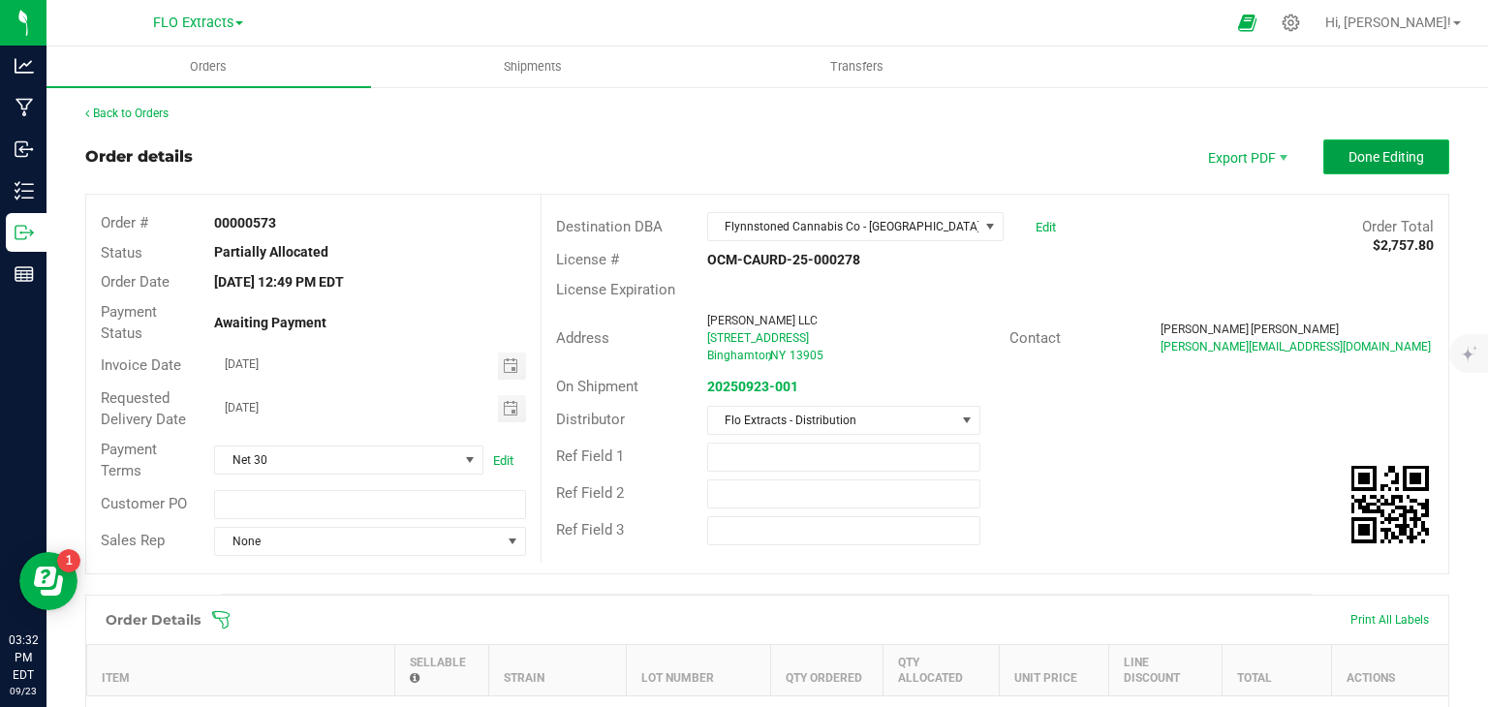
click at [1380, 155] on span "Done Editing" at bounding box center [1386, 156] width 76 height 15
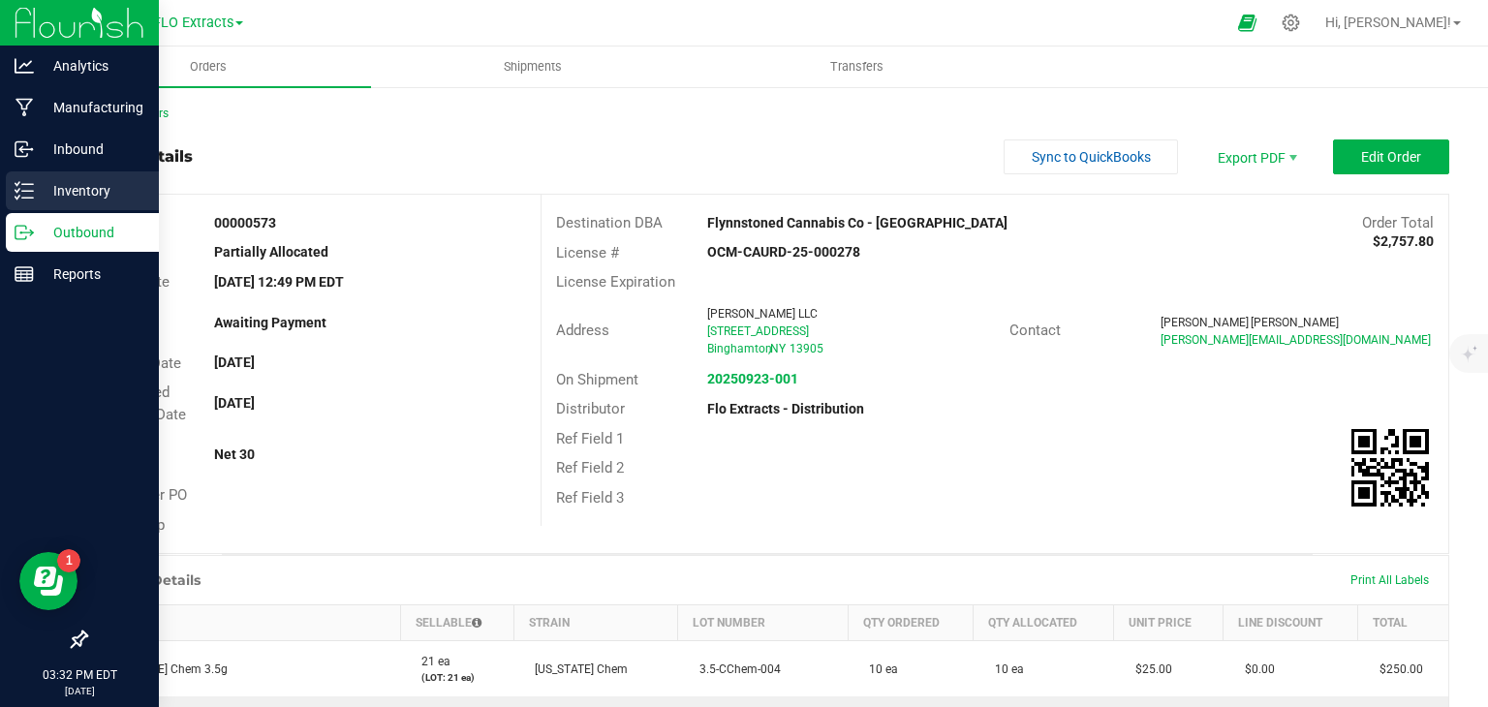
click at [30, 193] on icon at bounding box center [24, 190] width 19 height 19
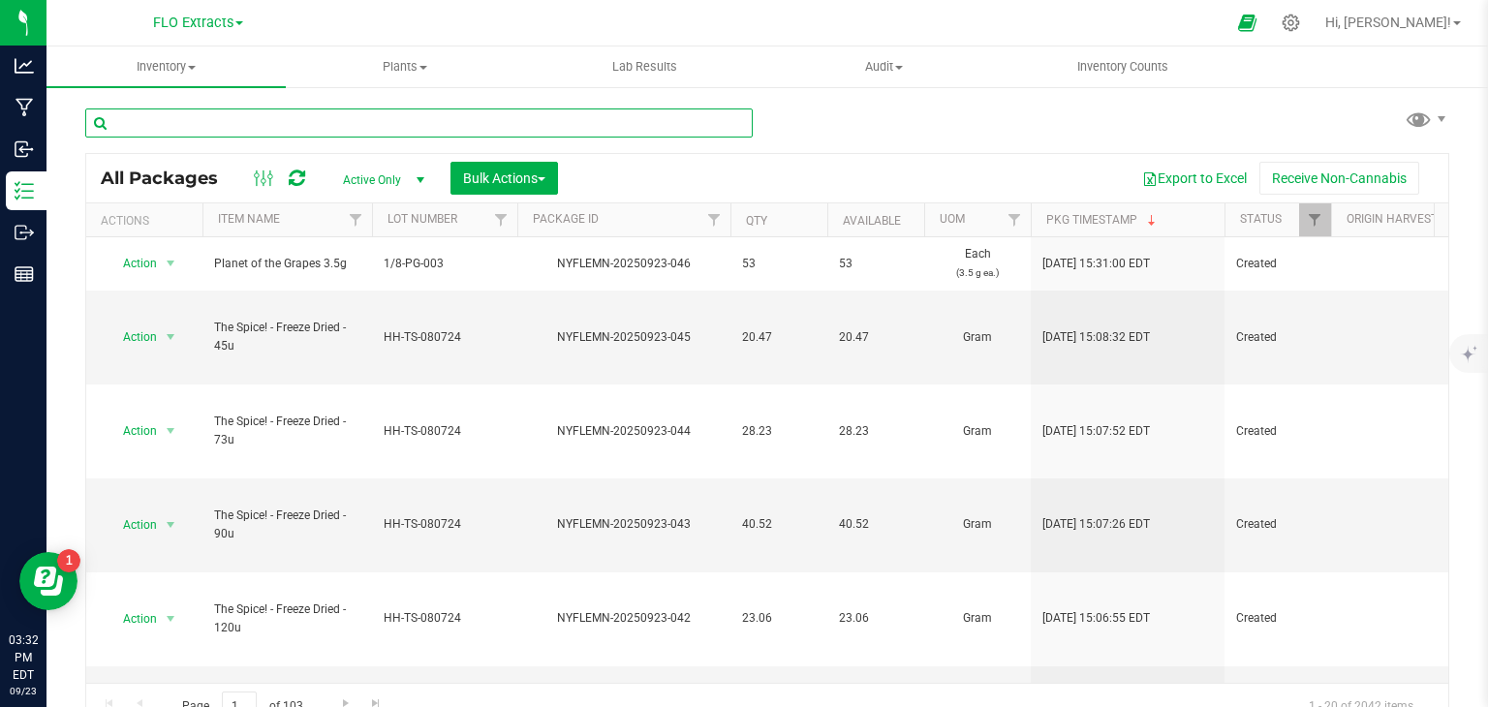
click at [296, 125] on input "text" at bounding box center [418, 122] width 667 height 29
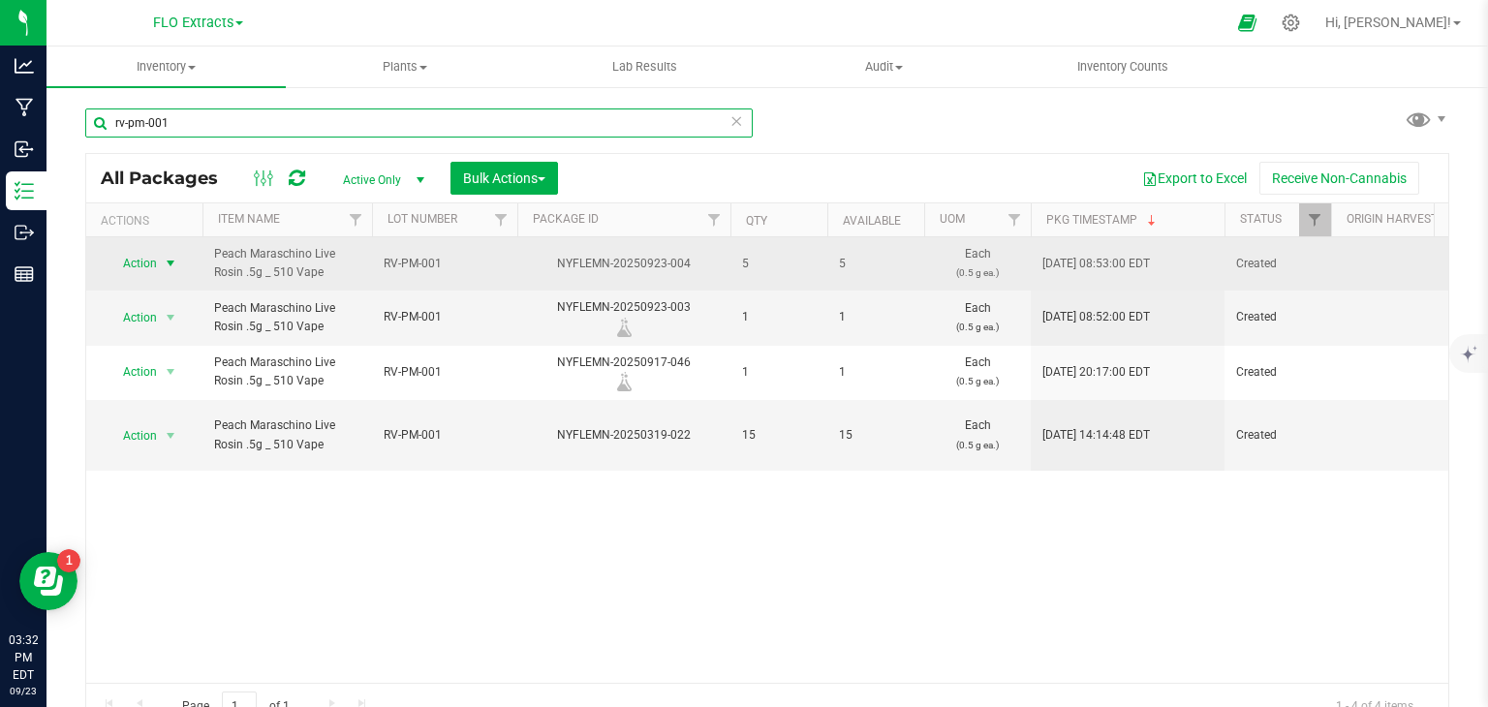
type input "rv-pm-001"
click at [159, 263] on span "select" at bounding box center [171, 263] width 24 height 27
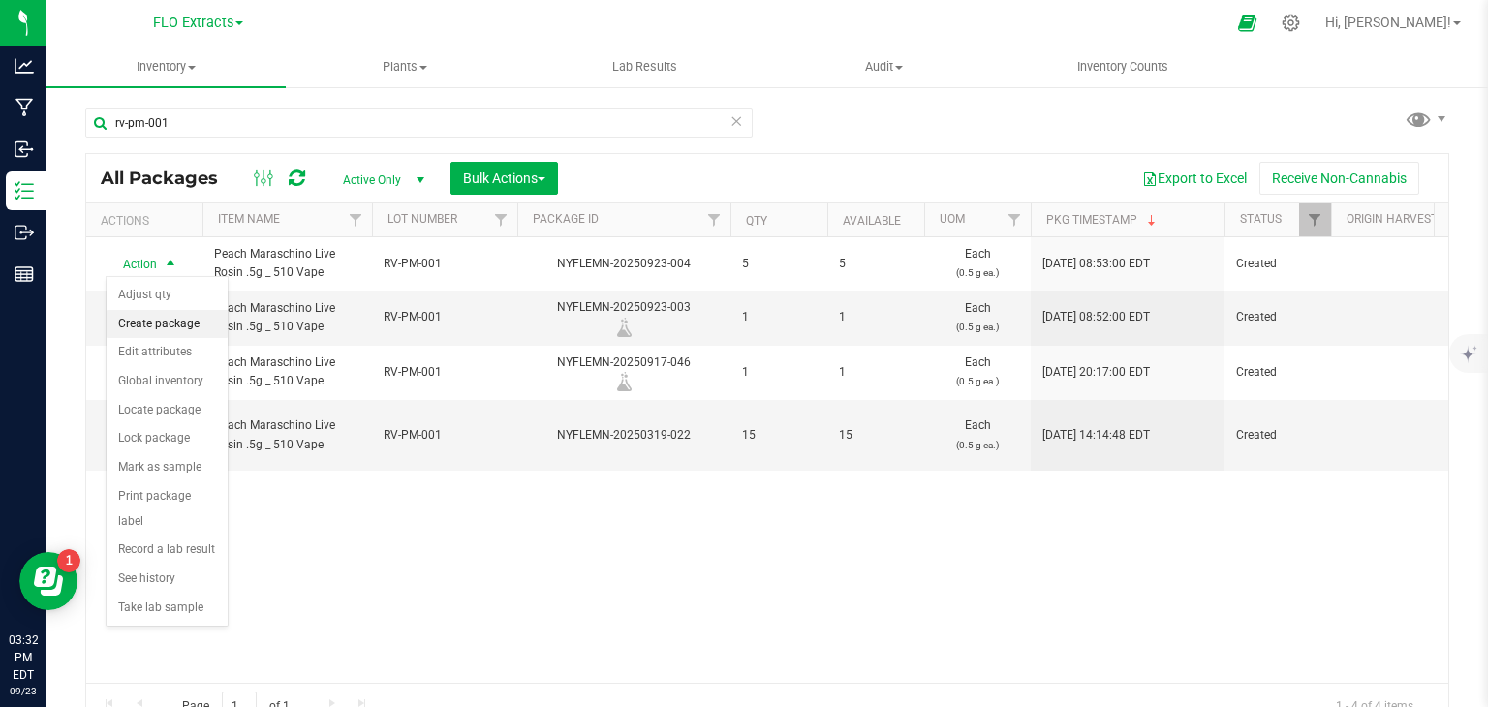
click at [146, 321] on li "Create package" at bounding box center [167, 324] width 121 height 29
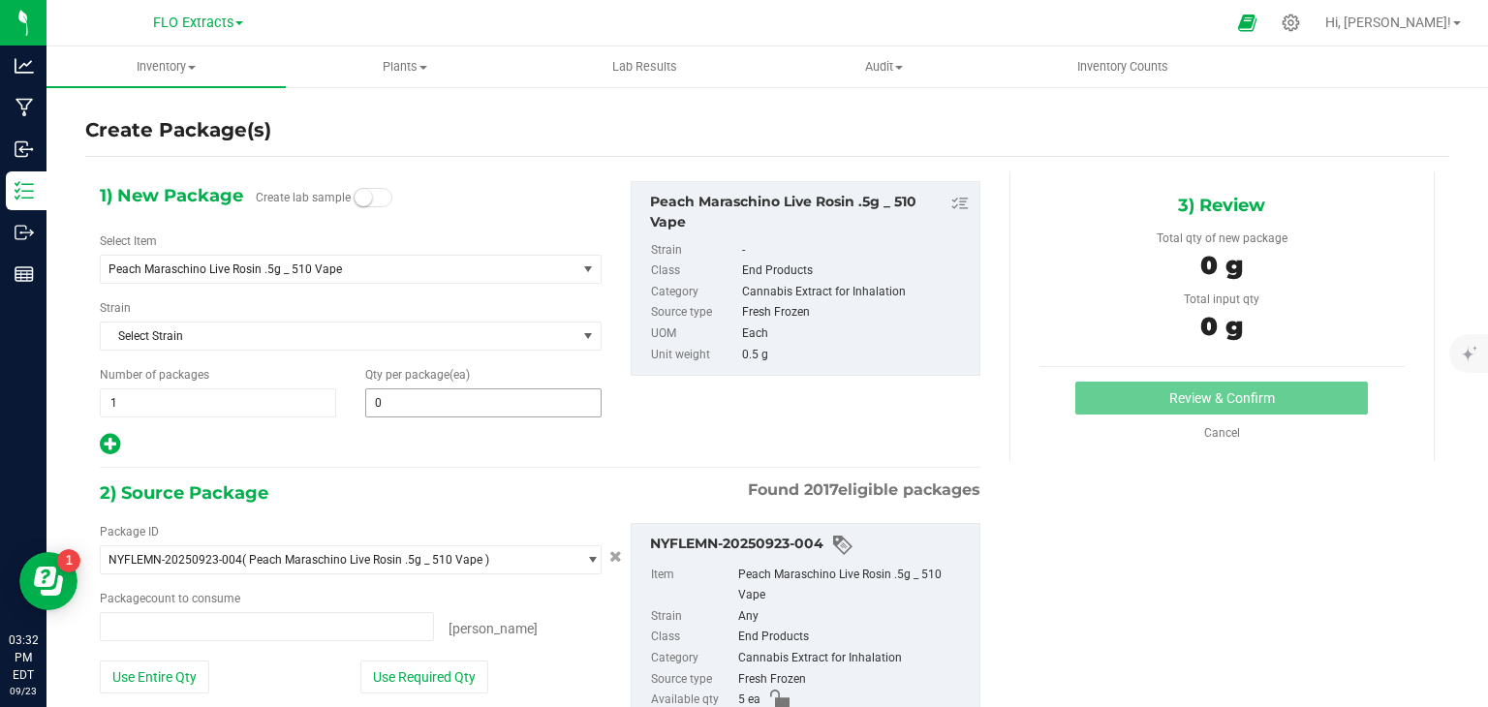
type input "0 ea"
click at [387, 404] on span "0 0" at bounding box center [483, 402] width 236 height 29
type input "1"
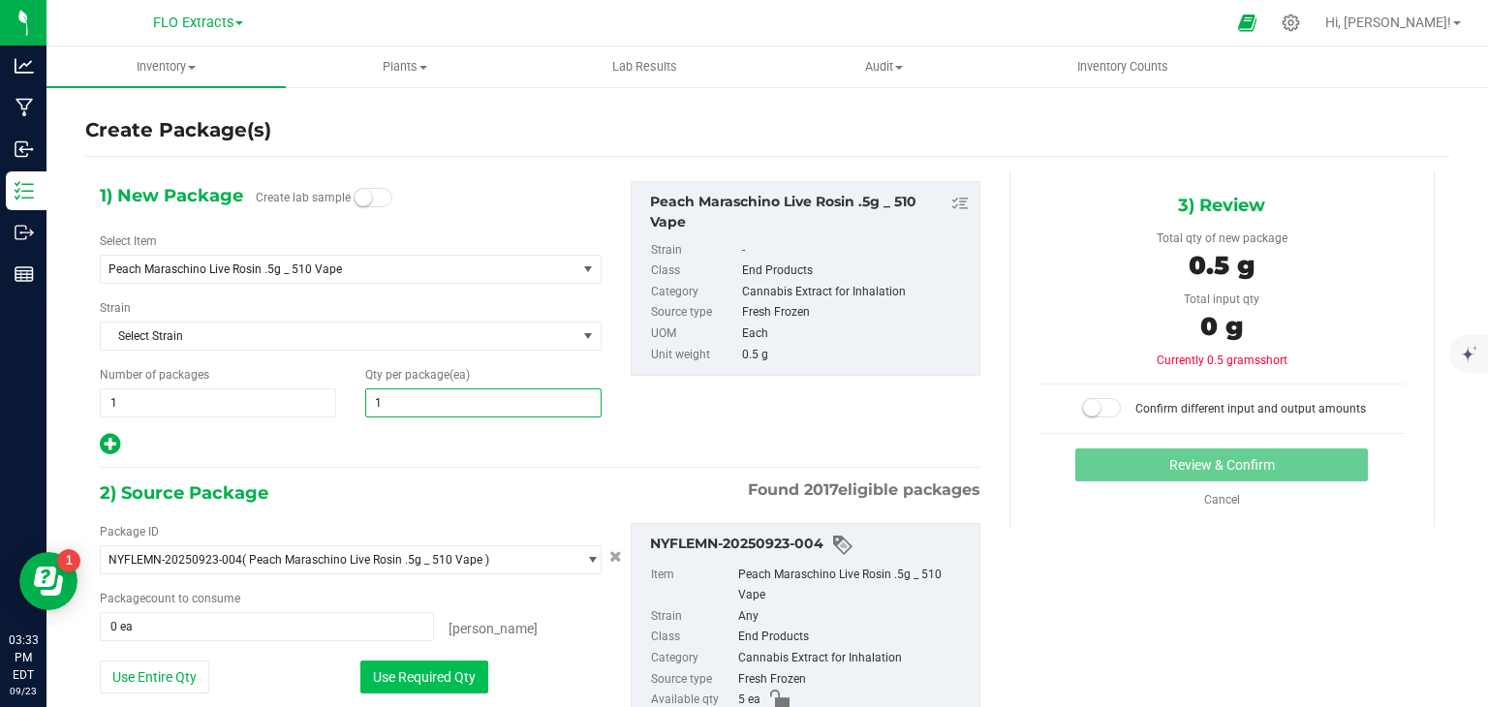
type input "1"
click at [411, 675] on button "Use Required Qty" at bounding box center [424, 677] width 128 height 33
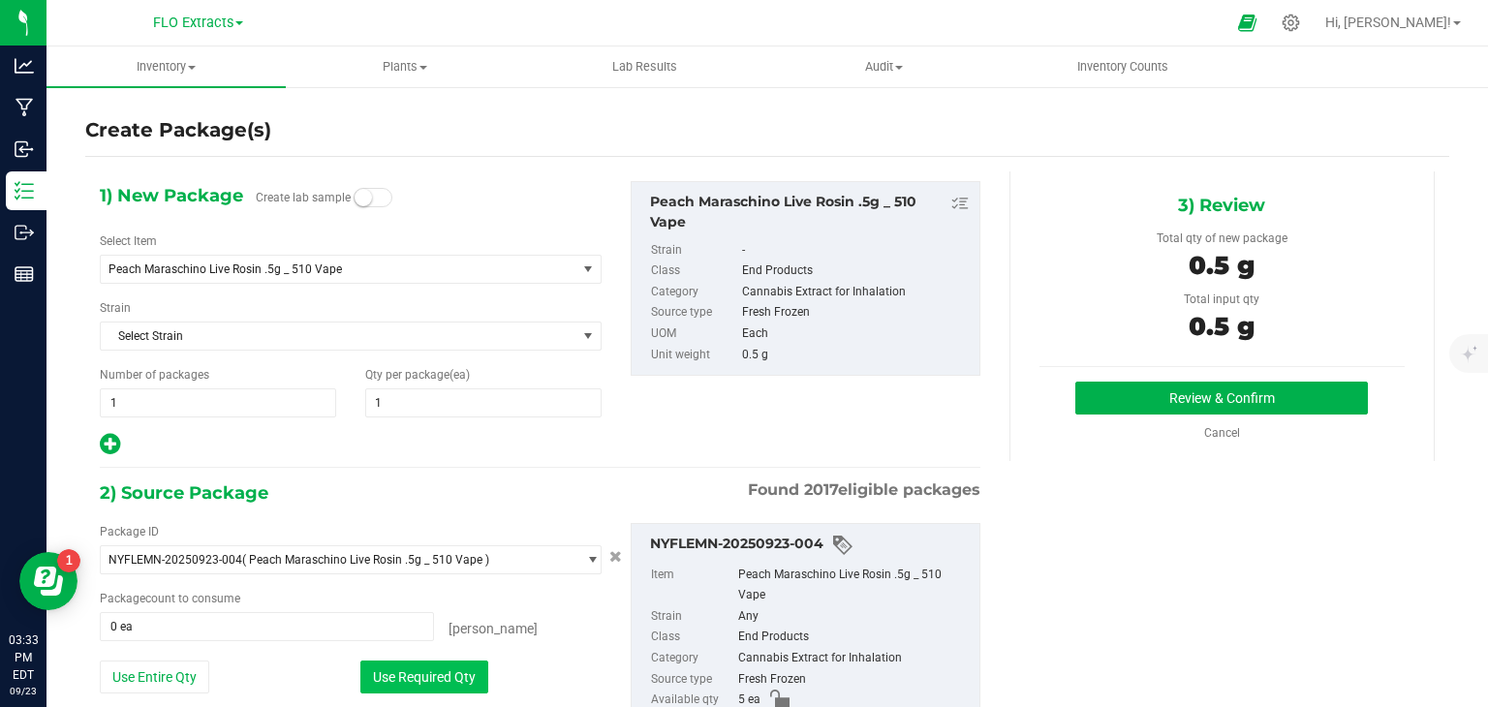
type input "1 ea"
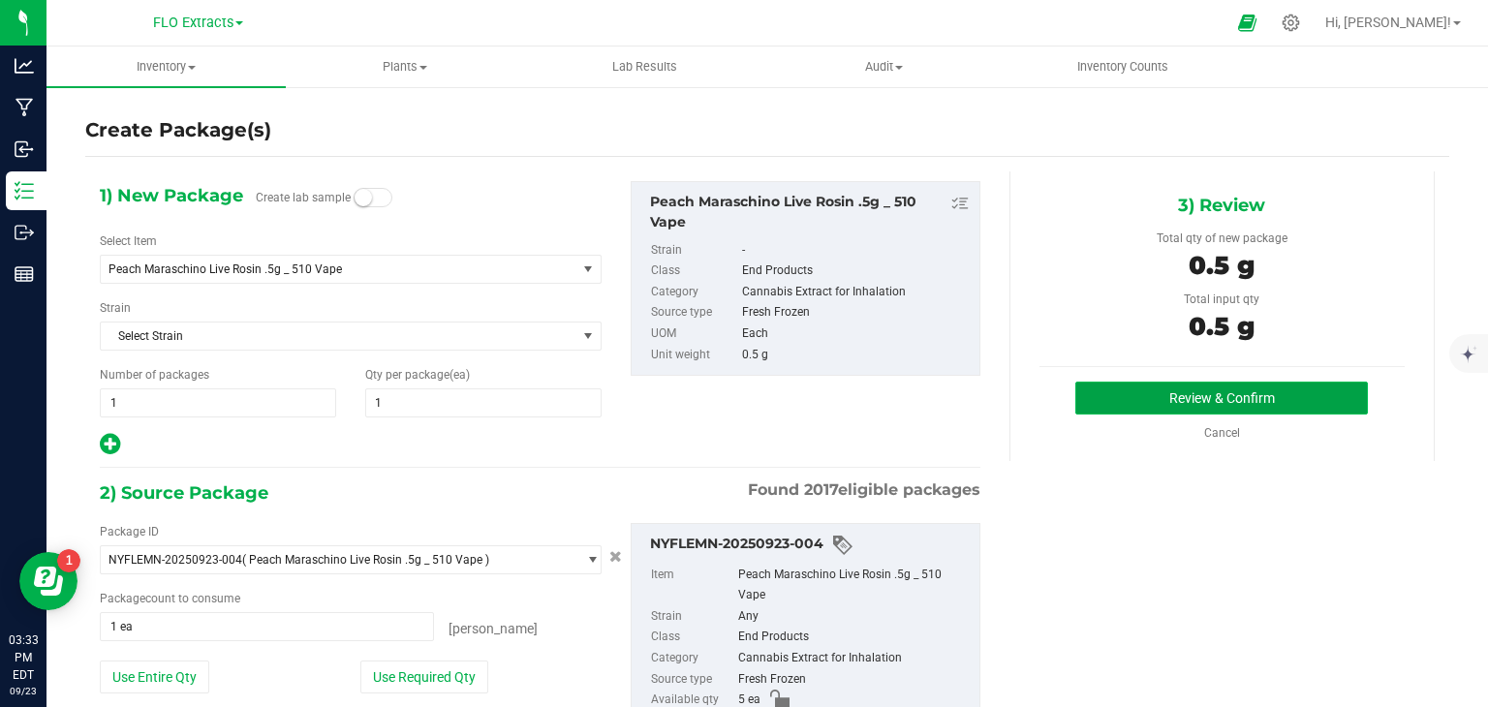
click at [1252, 400] on button "Review & Confirm" at bounding box center [1221, 398] width 293 height 33
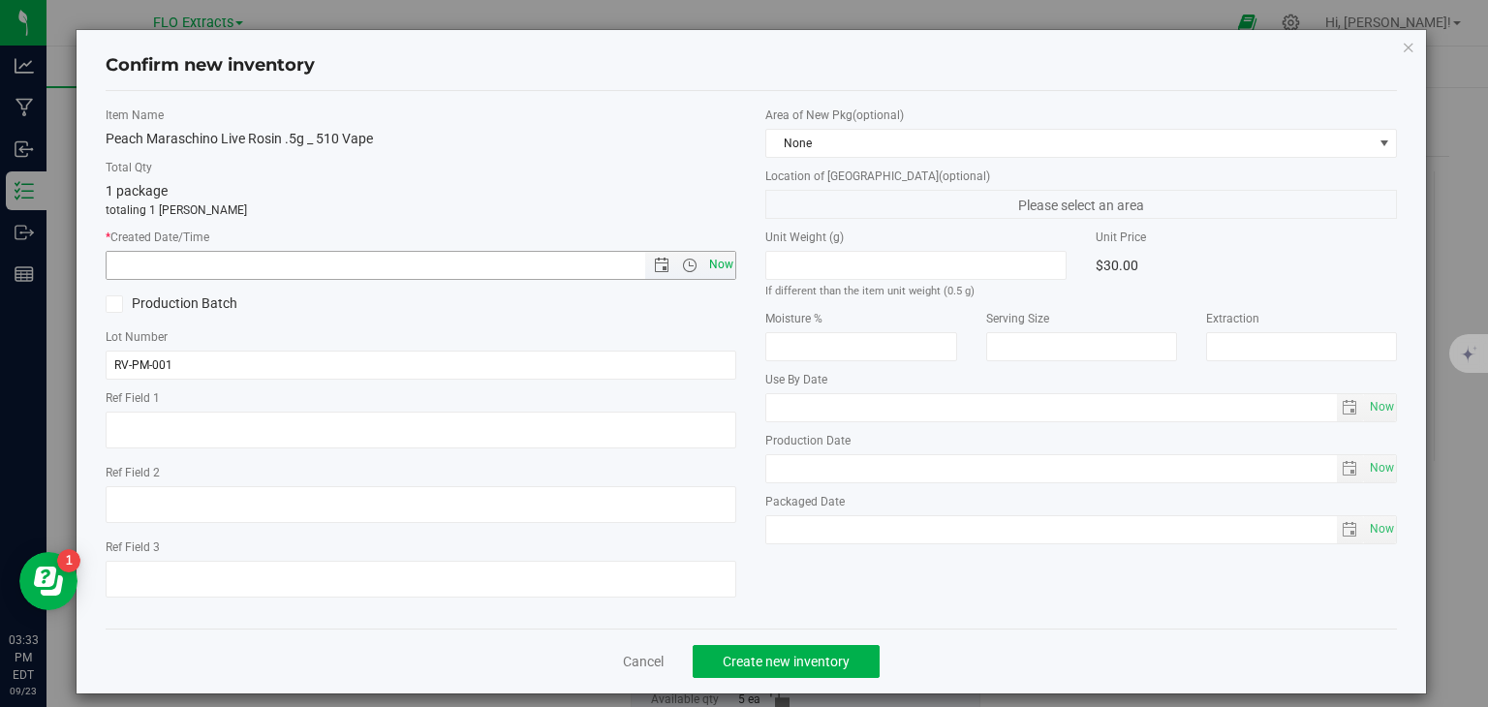
click at [711, 262] on span "Now" at bounding box center [720, 265] width 33 height 28
type input "[DATE] 3:33 PM"
click at [776, 664] on span "Create new inventory" at bounding box center [786, 661] width 127 height 15
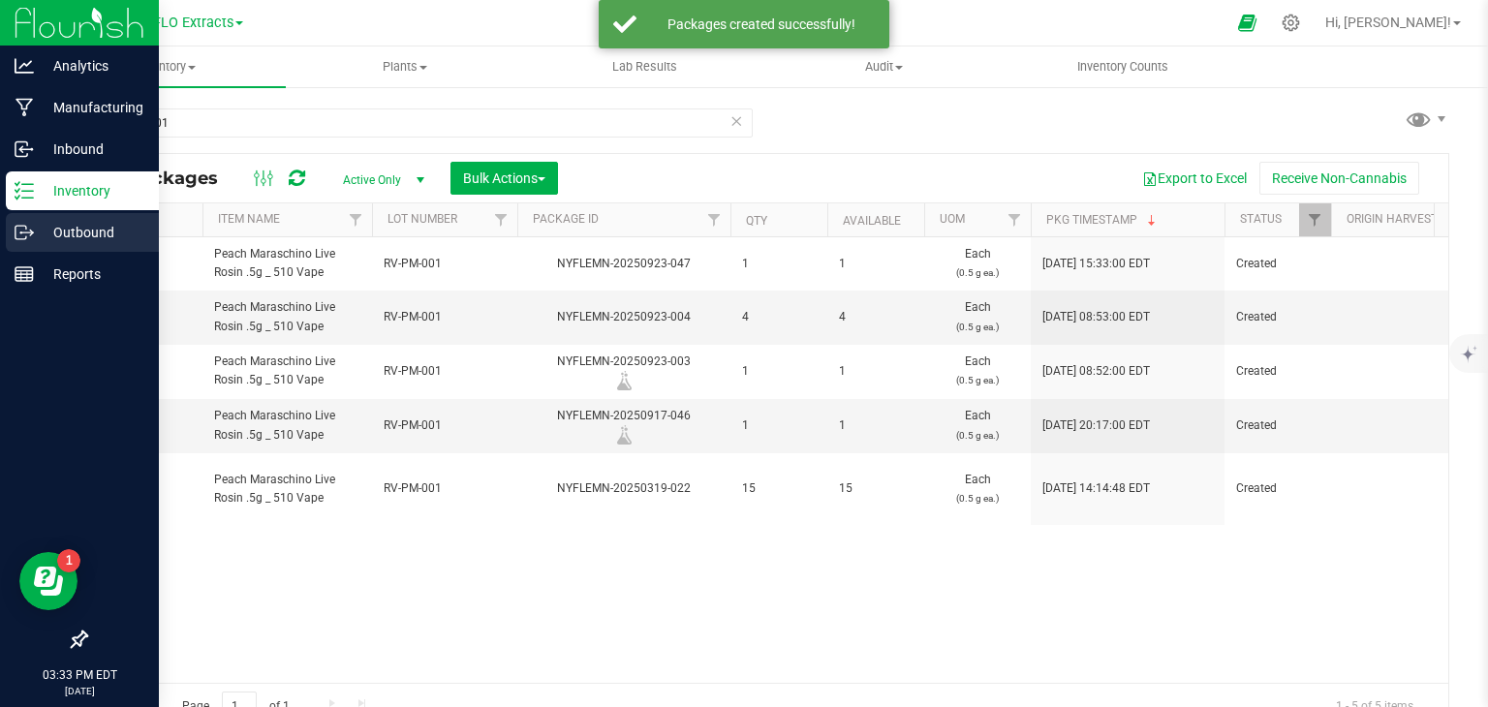
click at [34, 241] on p "Outbound" at bounding box center [92, 232] width 116 height 23
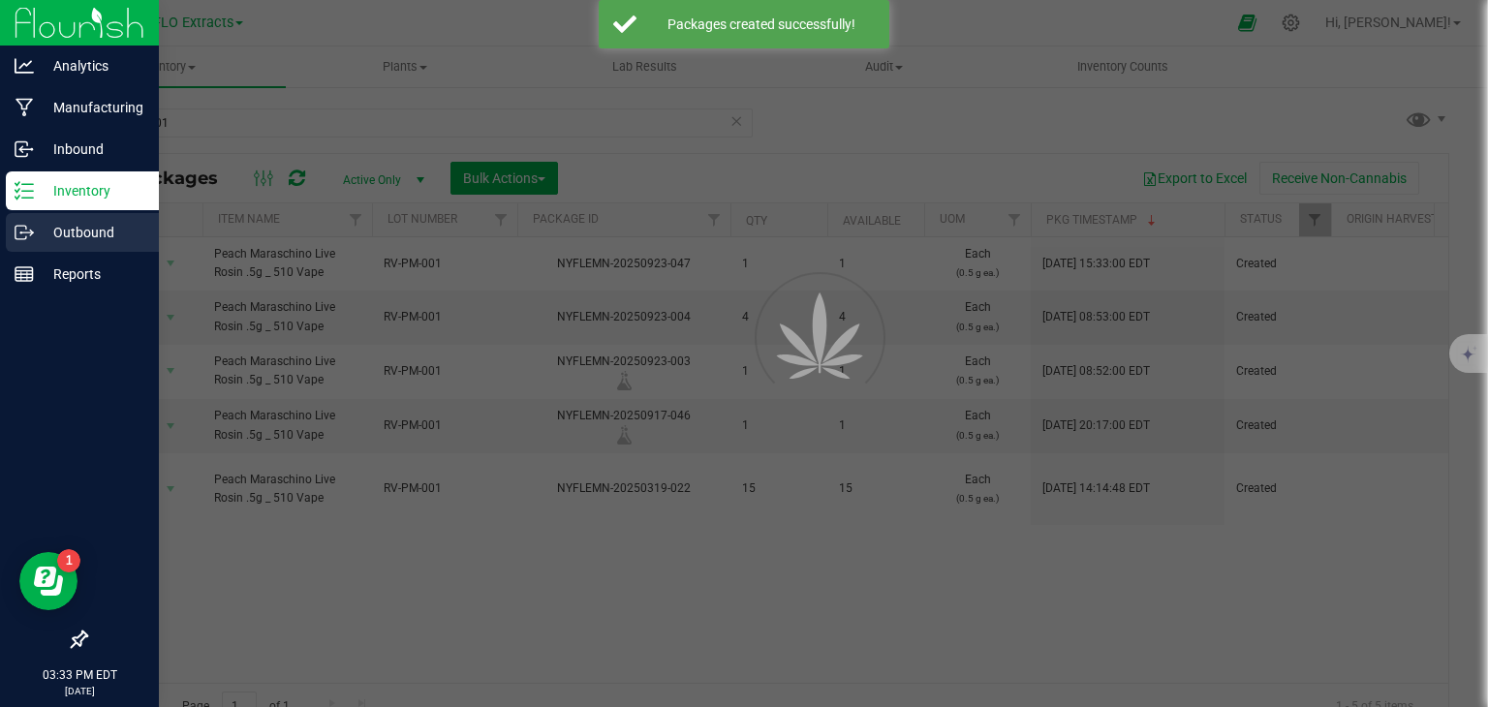
click at [34, 241] on p "Outbound" at bounding box center [92, 232] width 116 height 23
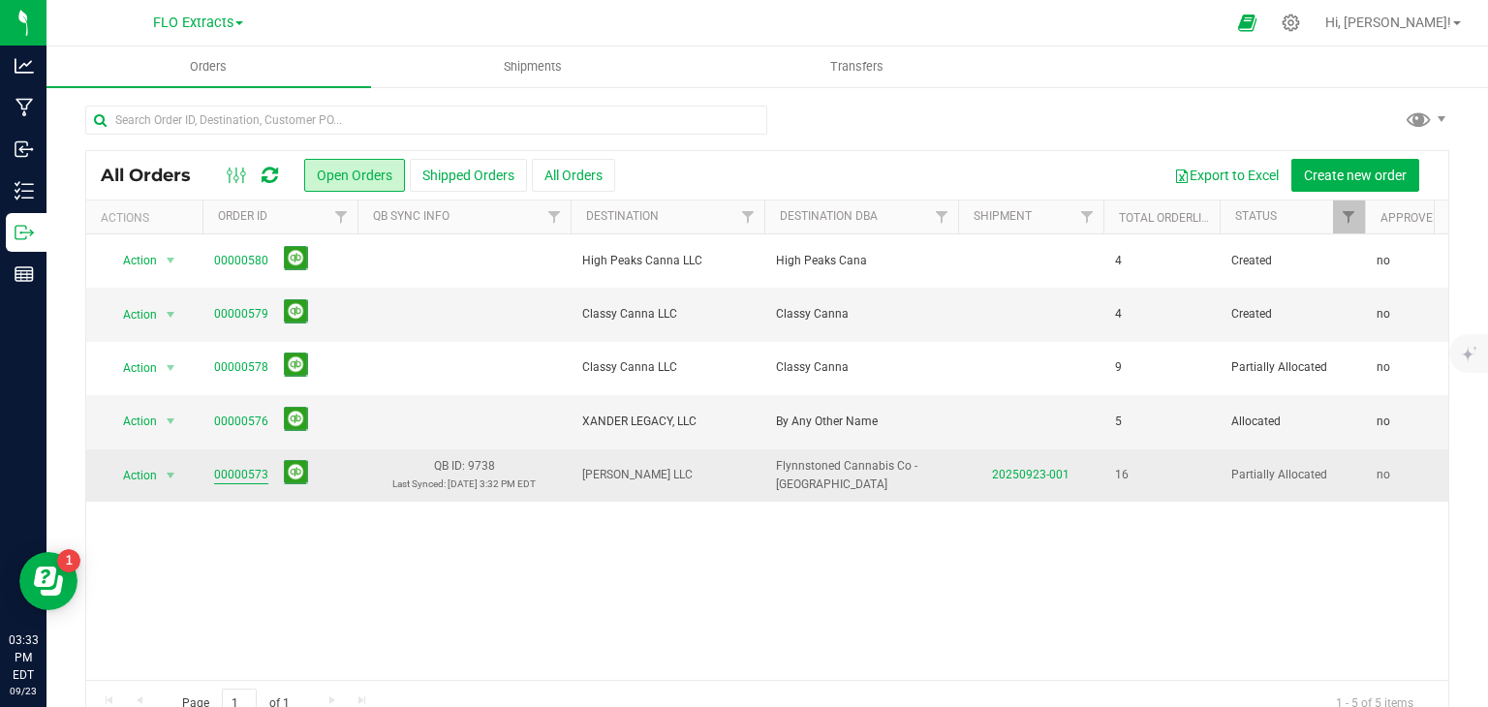
click at [237, 468] on link "00000573" at bounding box center [241, 475] width 54 height 18
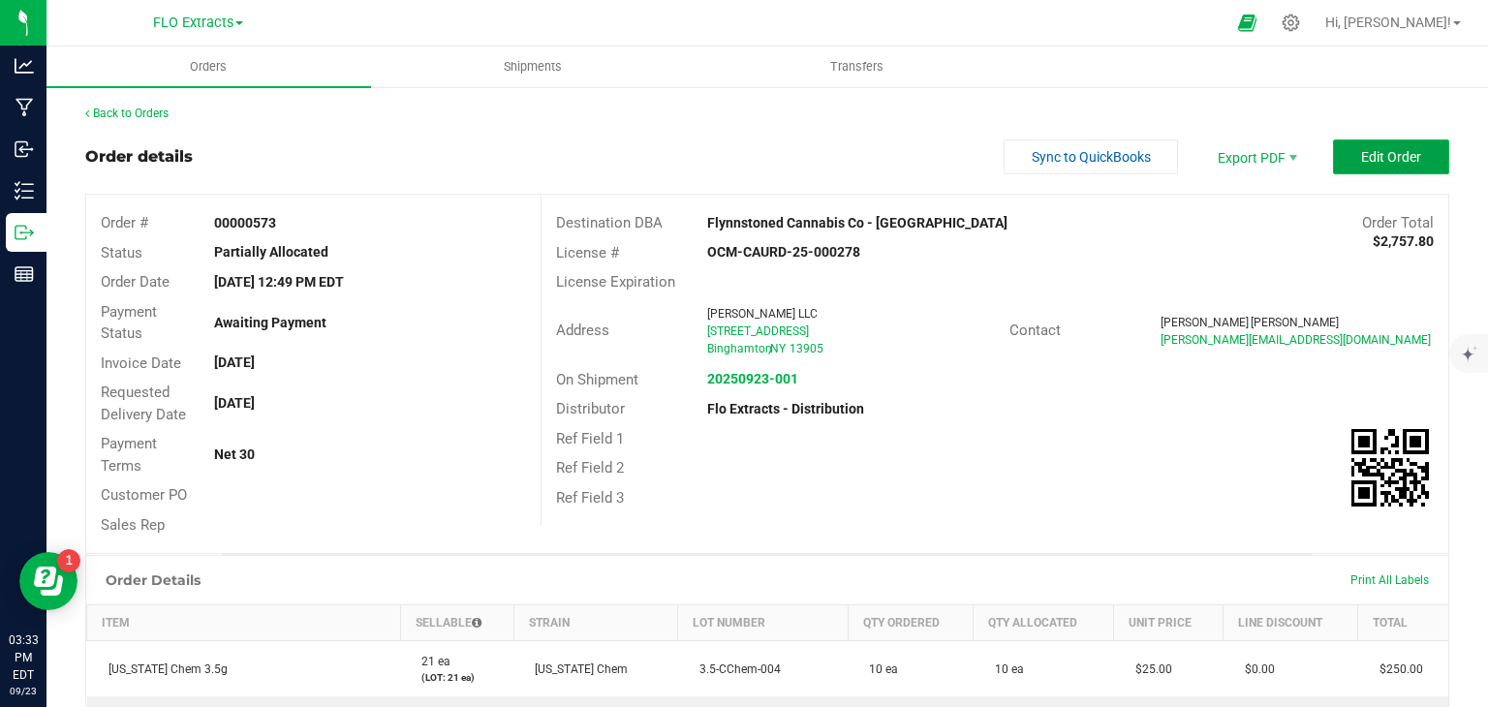
click at [1362, 149] on span "Edit Order" at bounding box center [1391, 156] width 60 height 15
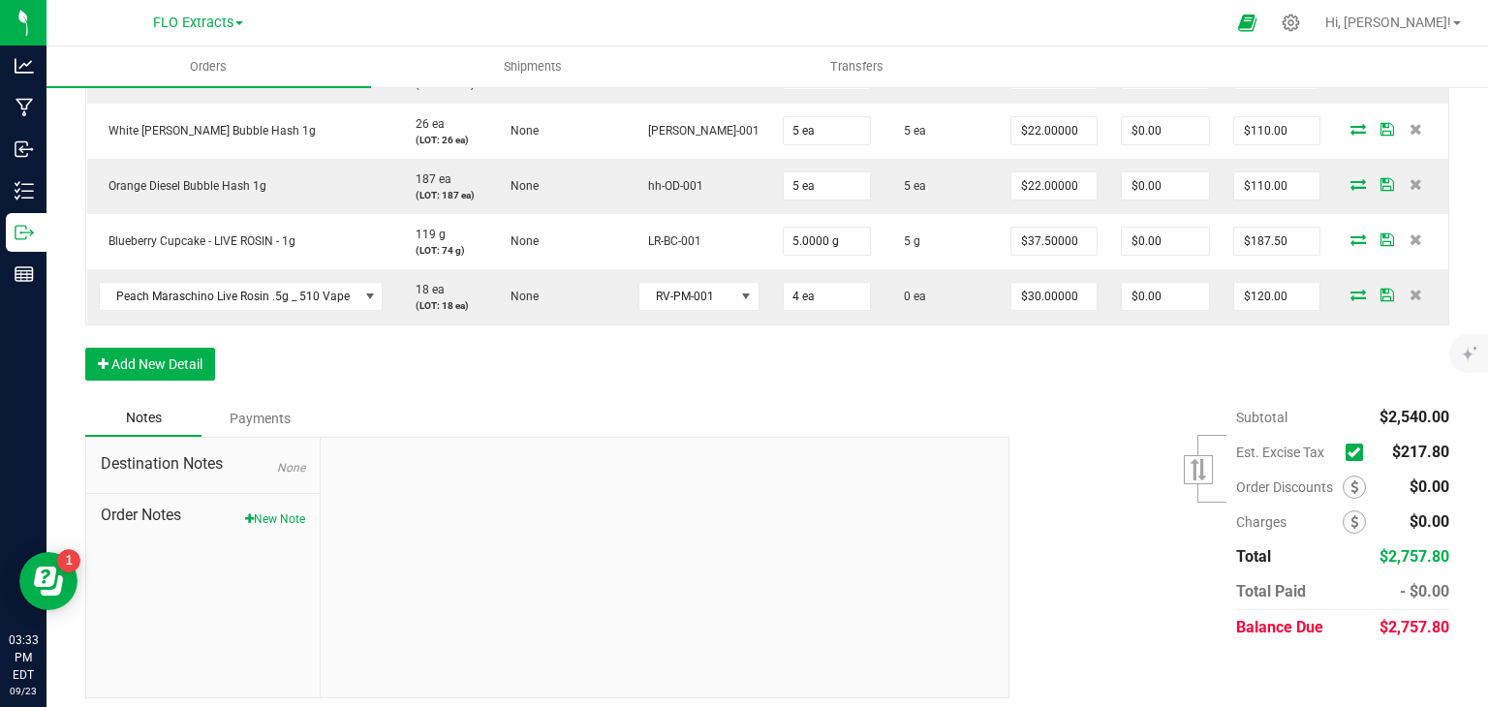
scroll to position [1263, 0]
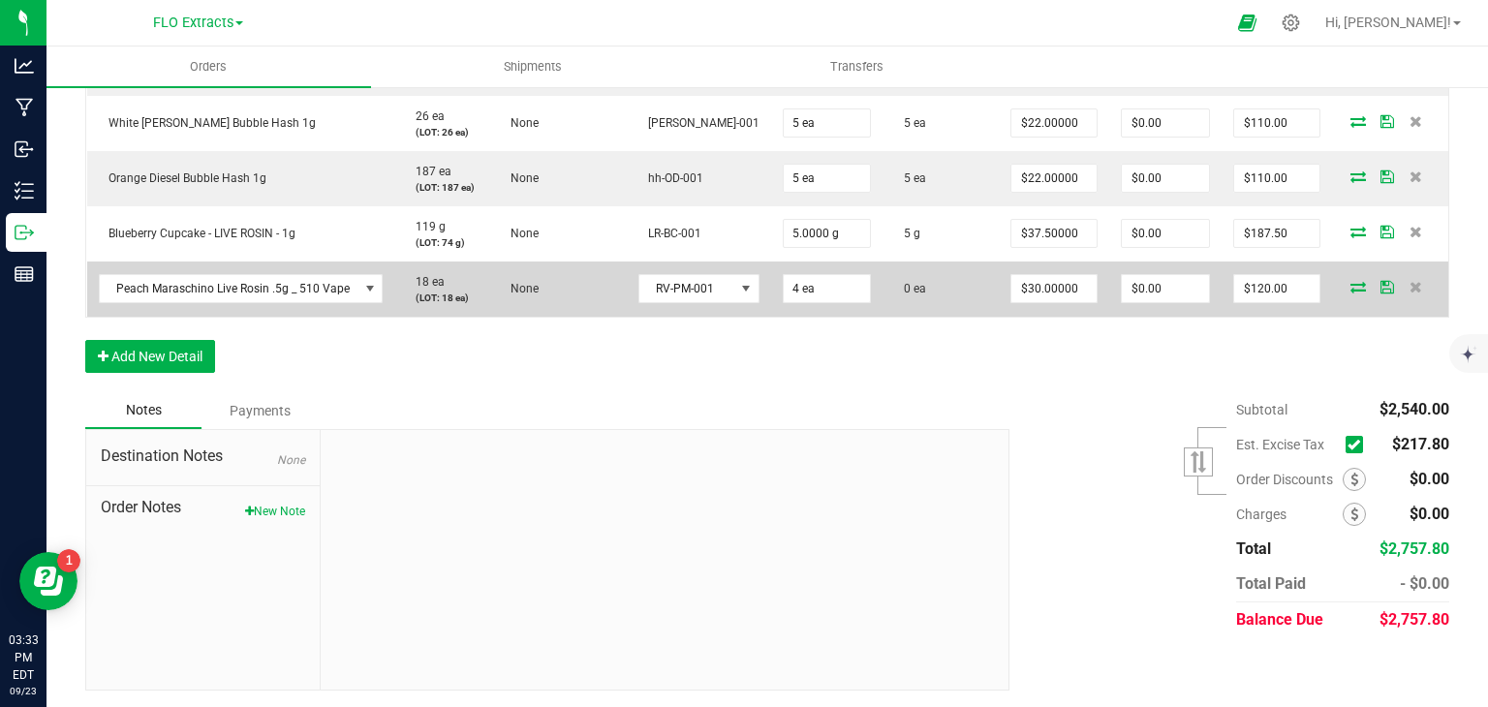
click at [1350, 289] on icon at bounding box center [1357, 287] width 15 height 12
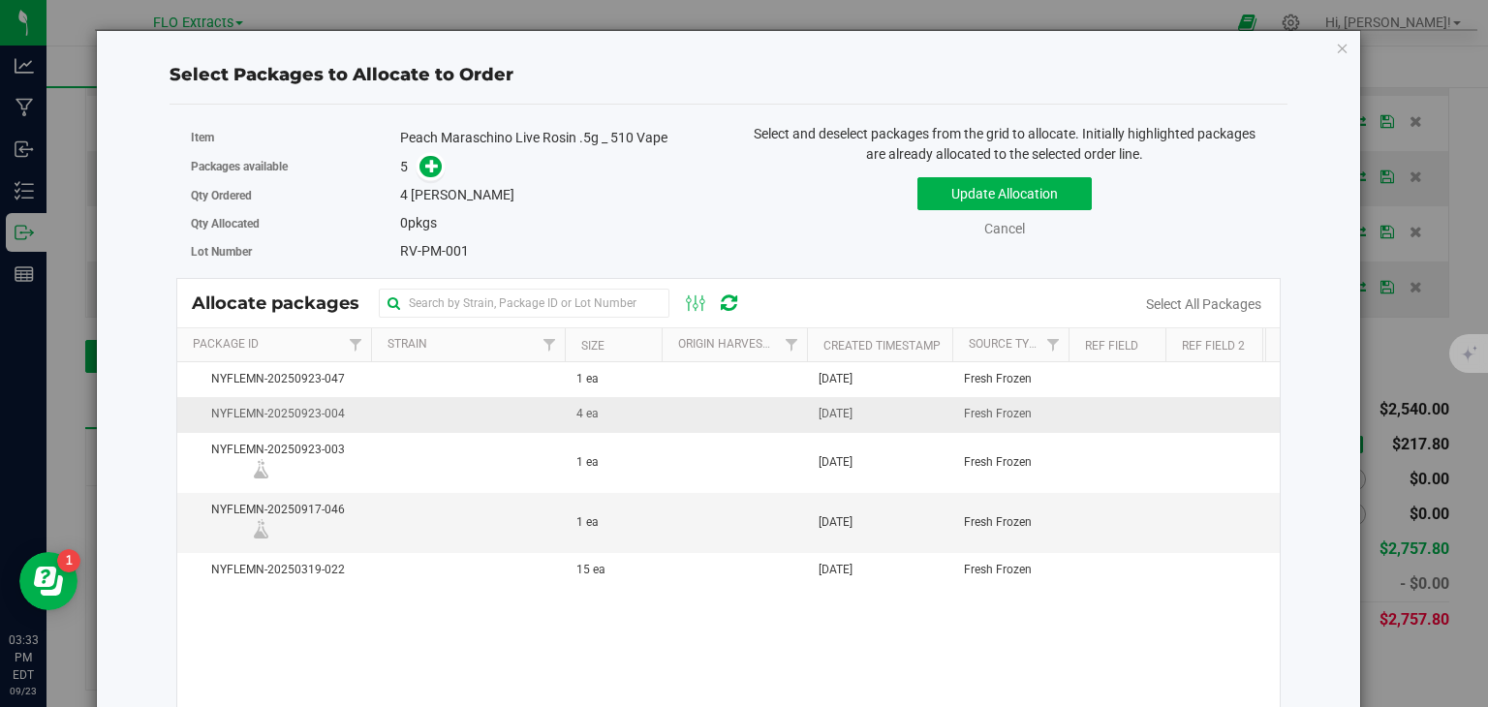
click at [698, 412] on td at bounding box center [734, 414] width 145 height 35
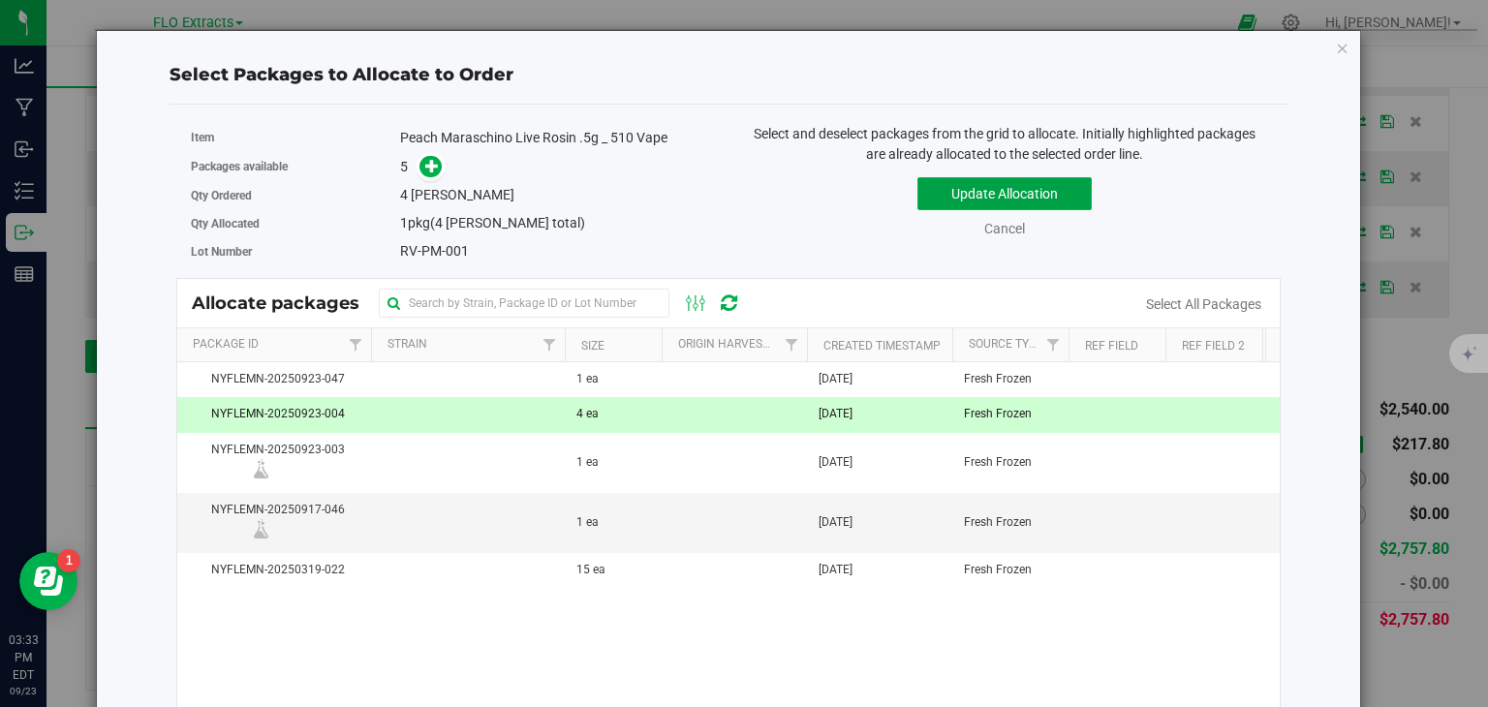
click at [1000, 193] on button "Update Allocation" at bounding box center [1004, 193] width 174 height 33
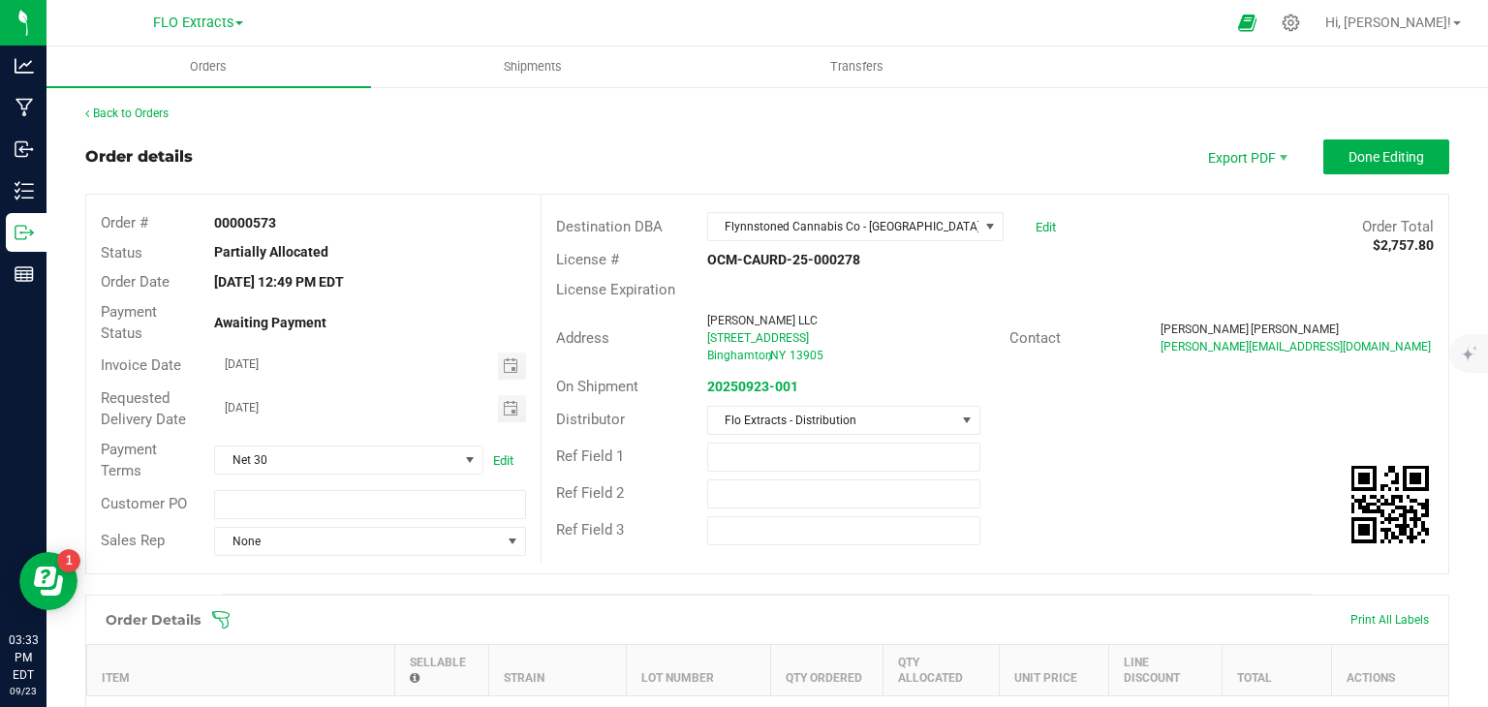
scroll to position [0, 0]
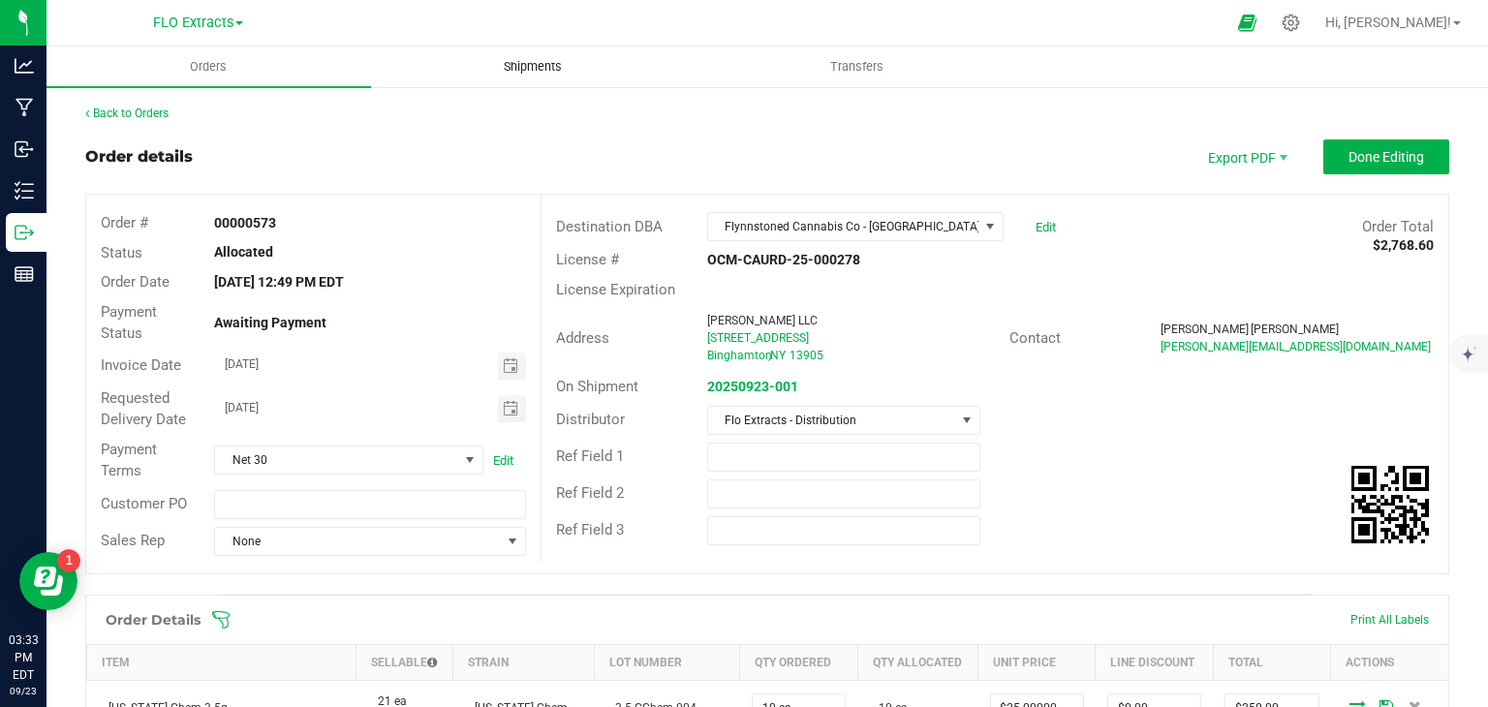
click at [528, 67] on span "Shipments" at bounding box center [533, 66] width 110 height 17
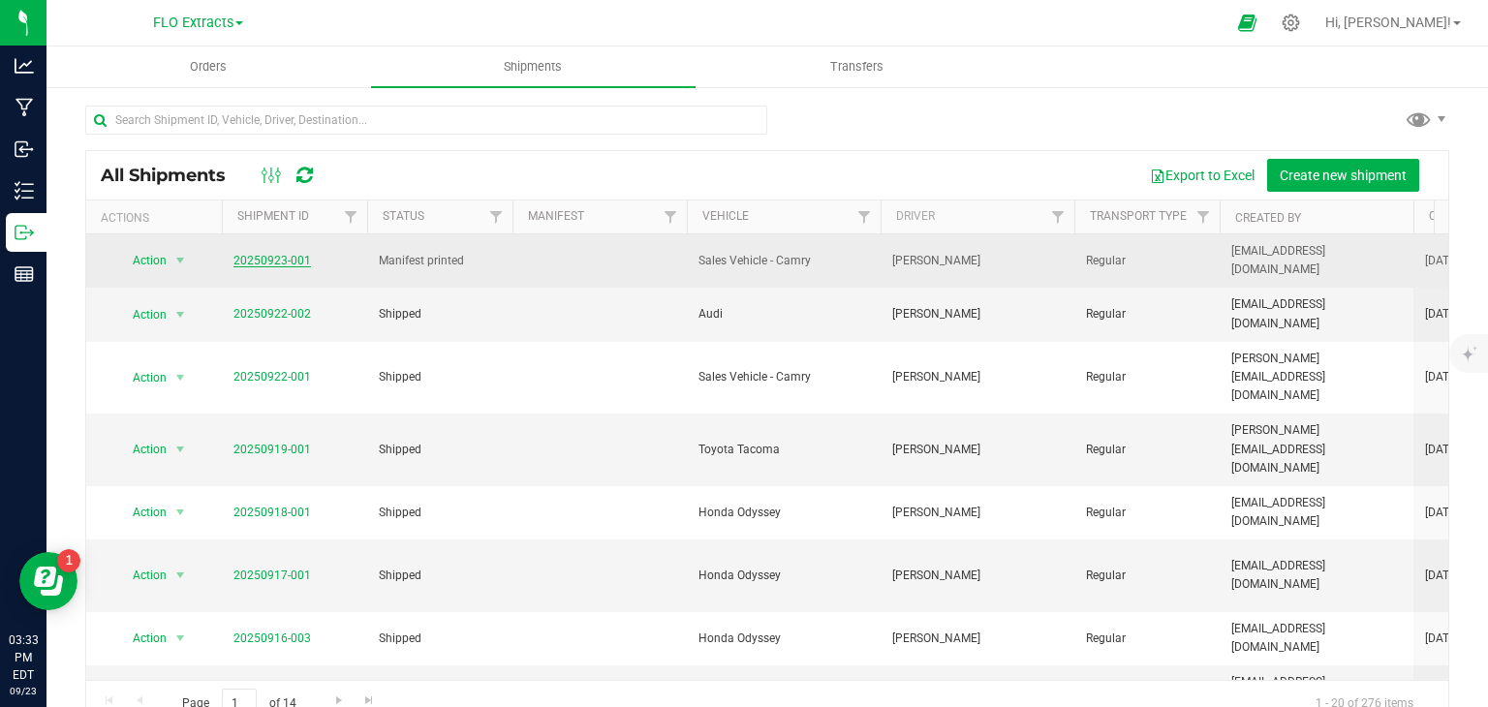
click at [291, 254] on link "20250923-001" at bounding box center [271, 261] width 77 height 14
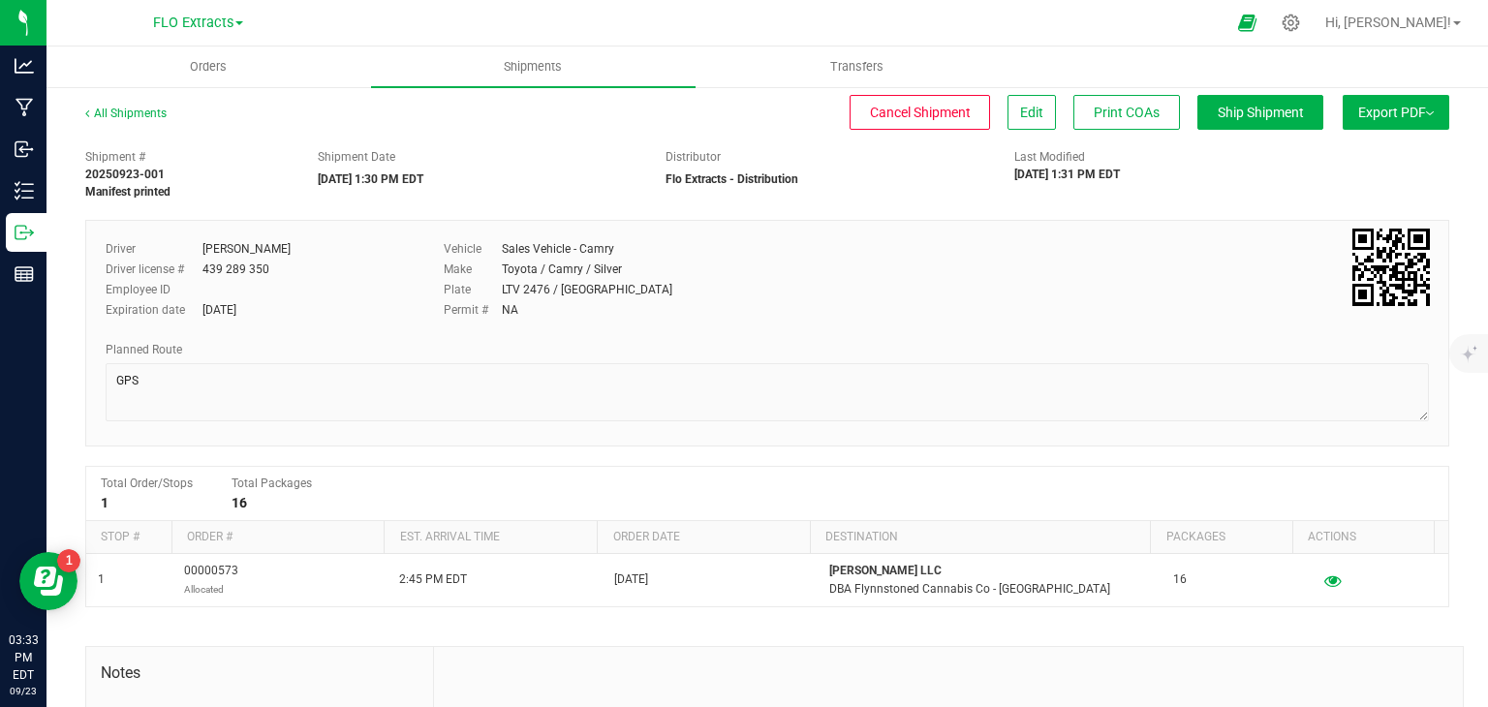
click at [1371, 114] on span "Export PDF" at bounding box center [1396, 112] width 76 height 15
click at [1308, 191] on li "Manifest by Lot" at bounding box center [1390, 184] width 196 height 29
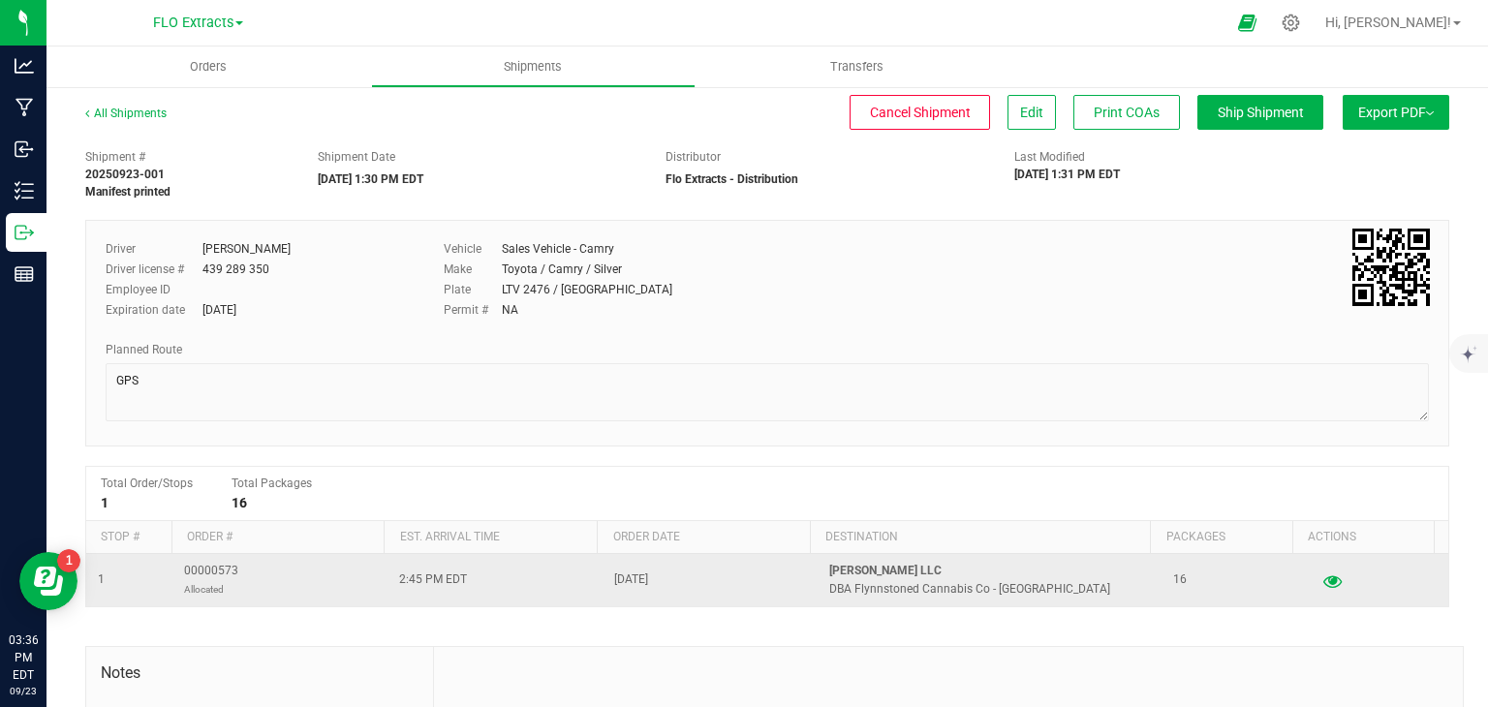
click at [1323, 583] on icon "button" at bounding box center [1332, 580] width 18 height 14
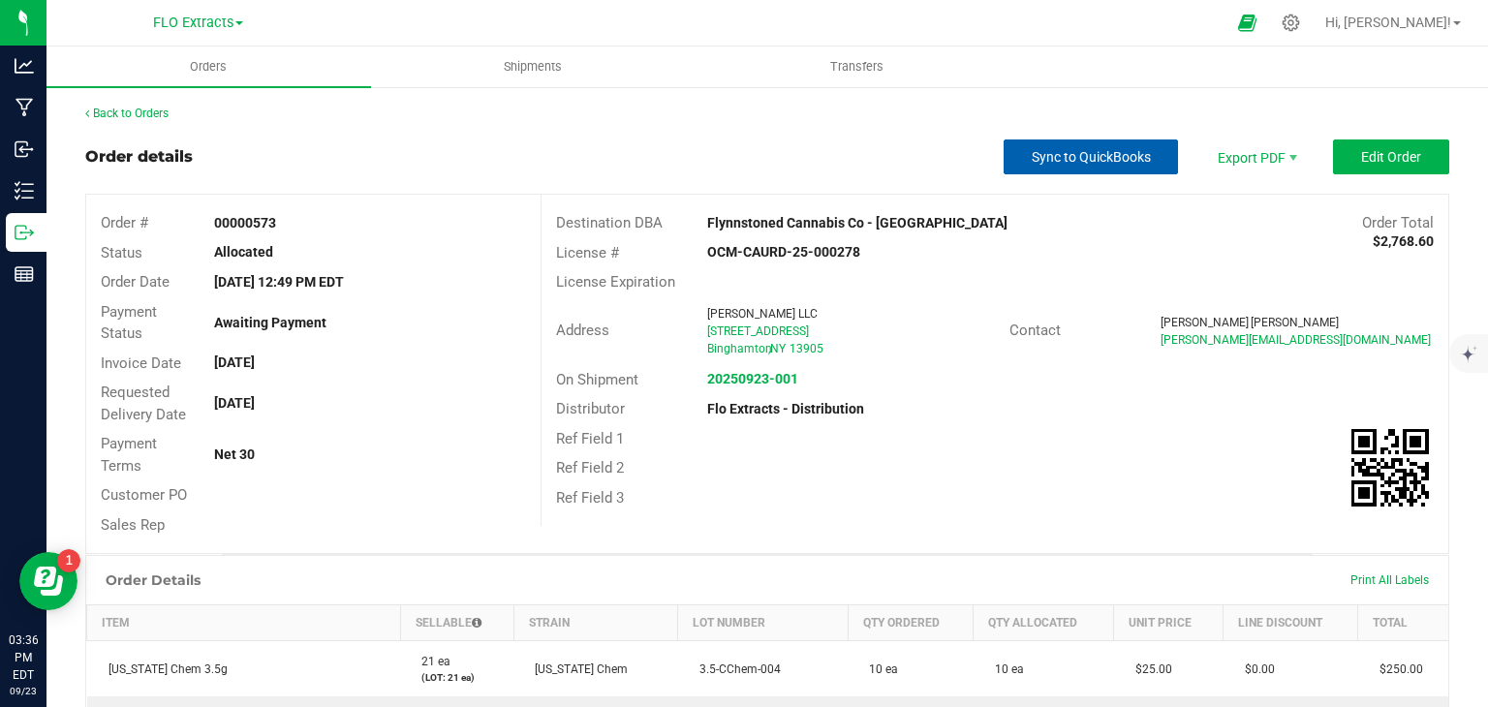
click at [1042, 155] on span "Sync to QuickBooks" at bounding box center [1091, 156] width 119 height 15
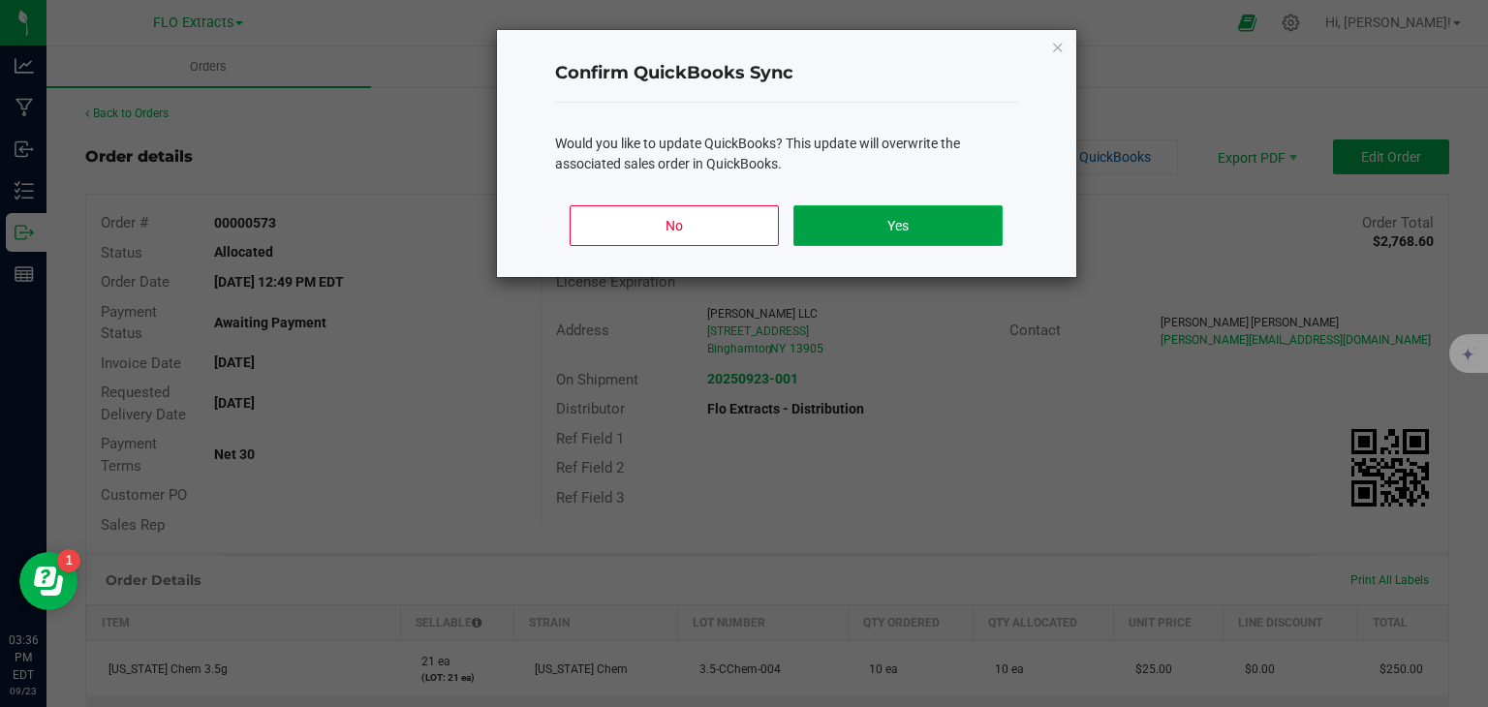
click at [840, 207] on button "Yes" at bounding box center [897, 225] width 208 height 41
